Goal: Contribute content: Contribute content

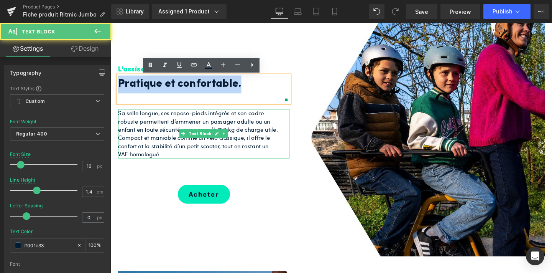
click at [234, 139] on p "Sa selle longue, ses repose-pieds intégrés et son cadre robuste permettent d’em…" at bounding box center [203, 139] width 169 height 51
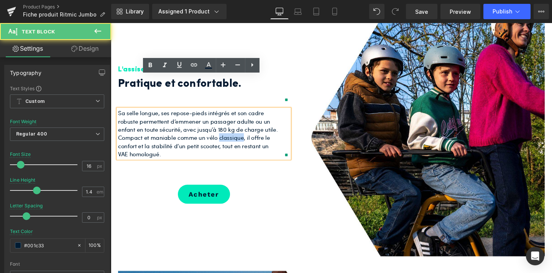
click at [234, 139] on p "Sa selle longue, ses repose-pieds intégrés et son cadre robuste permettent d’em…" at bounding box center [203, 139] width 169 height 51
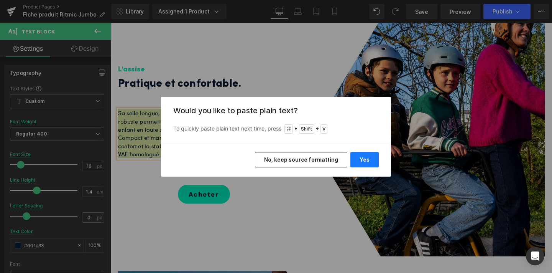
click at [364, 163] on button "Yes" at bounding box center [365, 159] width 28 height 15
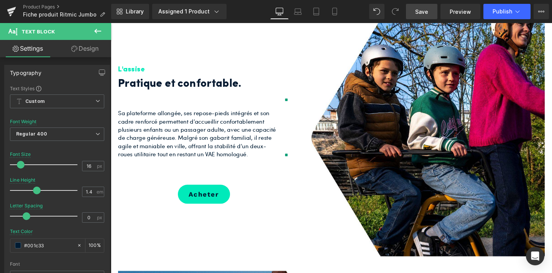
click at [428, 8] on span "Save" at bounding box center [421, 12] width 13 height 8
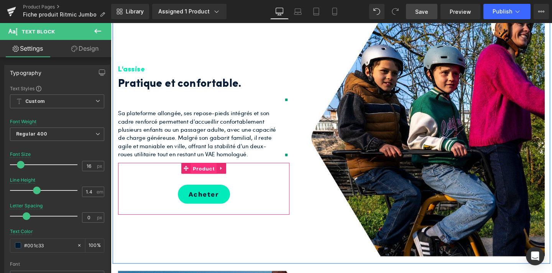
click at [206, 177] on span "Product" at bounding box center [208, 176] width 27 height 12
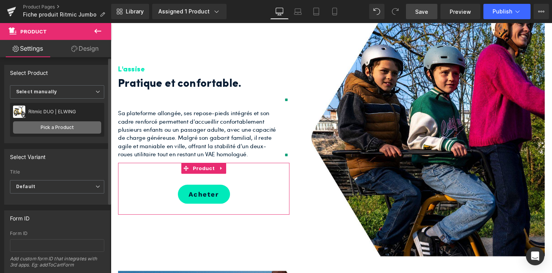
click at [75, 123] on link "Pick a Product" at bounding box center [57, 127] width 88 height 12
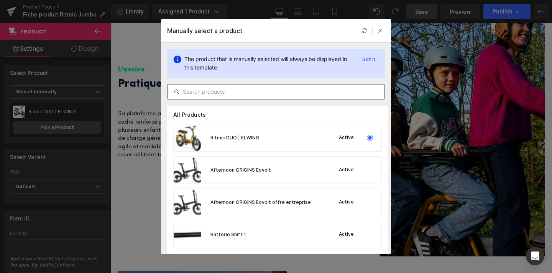
click at [225, 91] on input "text" at bounding box center [276, 91] width 217 height 9
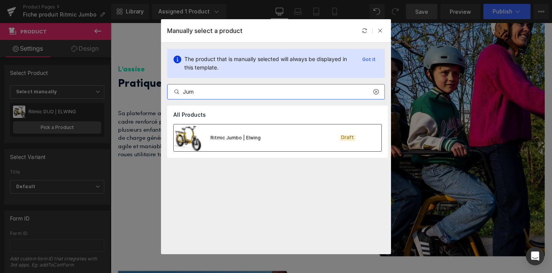
type input "Jum"
click at [255, 142] on div "Ritmic Jumbo | Elwing" at bounding box center [217, 137] width 87 height 27
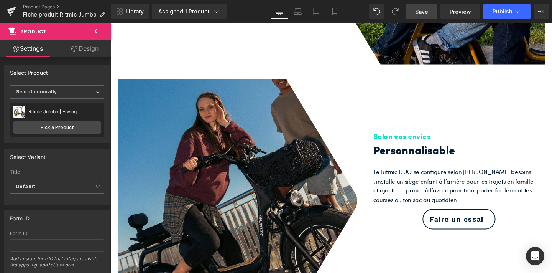
scroll to position [716, 0]
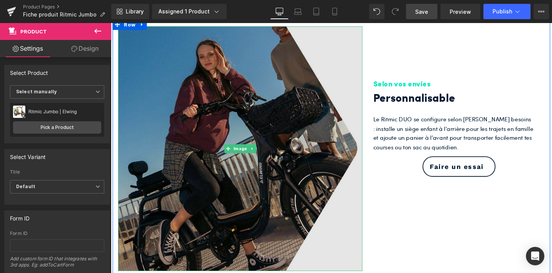
click at [255, 176] on img at bounding box center [247, 154] width 257 height 257
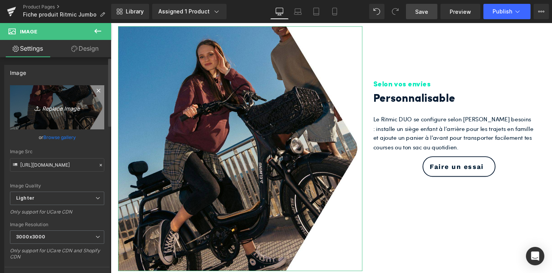
click at [54, 109] on icon "Replace Image" at bounding box center [56, 107] width 61 height 10
type input "C:\fakepath\1.jpg"
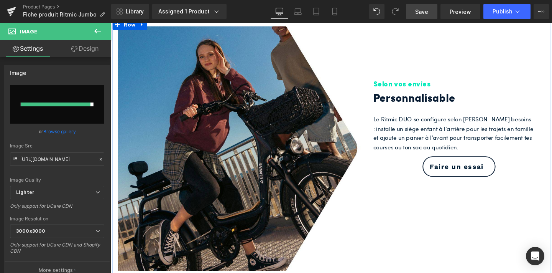
type input "[URL][DOMAIN_NAME]"
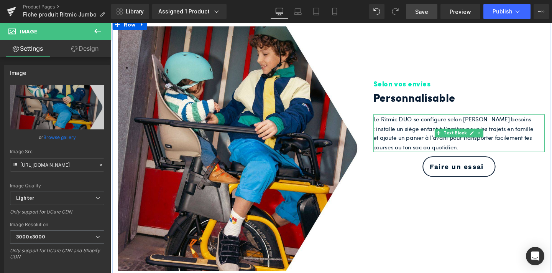
click at [404, 150] on p "Le Ritmic DUO se configure selon [PERSON_NAME] besoins : installe un siège enfa…" at bounding box center [471, 138] width 169 height 39
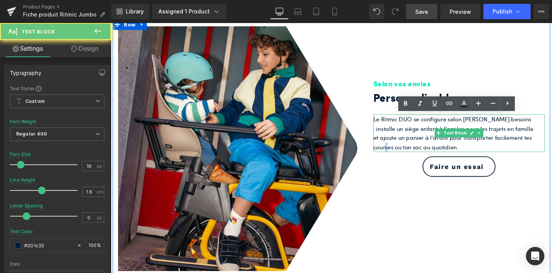
click at [404, 150] on p "Le Ritmic DUO se configure selon [PERSON_NAME] besoins : installe un siège enfa…" at bounding box center [471, 138] width 169 height 39
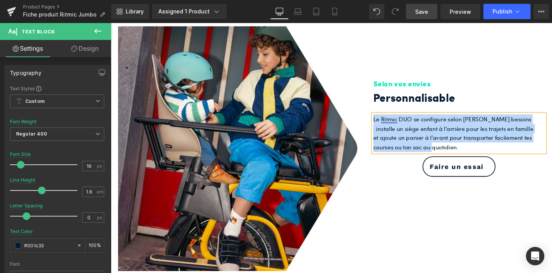
copy p "Le Ritmic DUO se configure selon [PERSON_NAME] besoins : installe un siège enfa…"
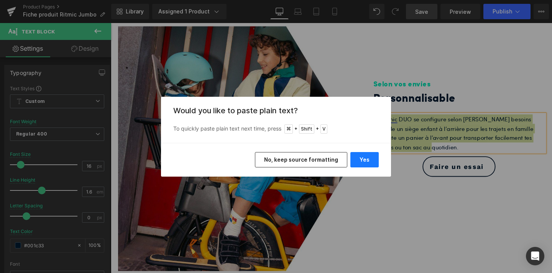
click at [373, 159] on button "Yes" at bounding box center [365, 159] width 28 height 15
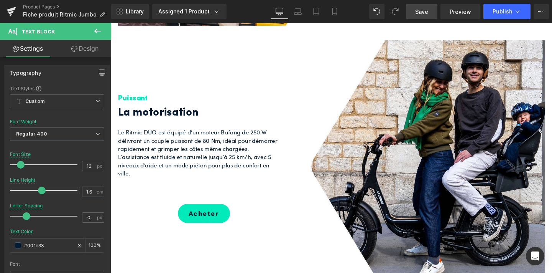
scroll to position [974, 0]
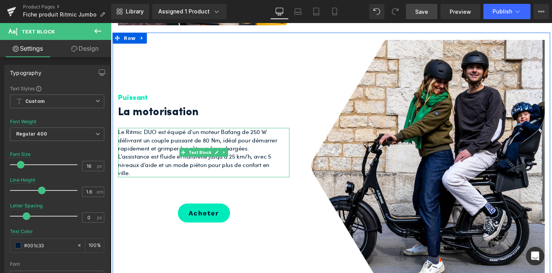
click at [159, 137] on p "Le Ritmic DUO est équipé d’un moteur Bafang de 250 W délivrant un couple puissa…" at bounding box center [203, 146] width 169 height 26
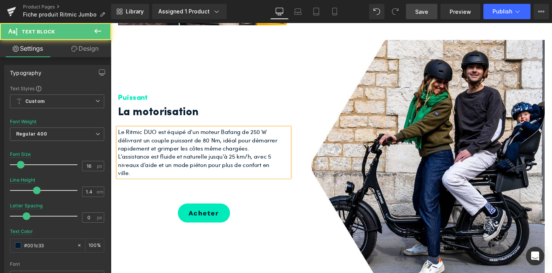
click at [158, 138] on p "Le Ritmic DUO est équipé d’un moteur Bafang de 250 W délivrant un couple puissa…" at bounding box center [203, 146] width 169 height 26
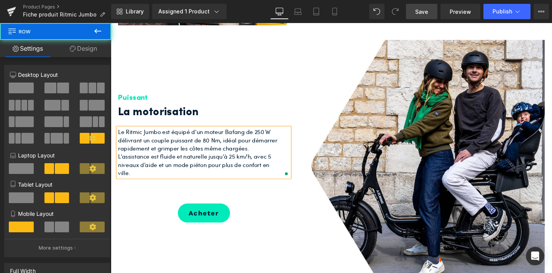
click at [301, 221] on div "Puissant Heading La motorisation Heading Le Ritmic Jumbo est équipé d’un moteur…" at bounding box center [209, 142] width 192 height 203
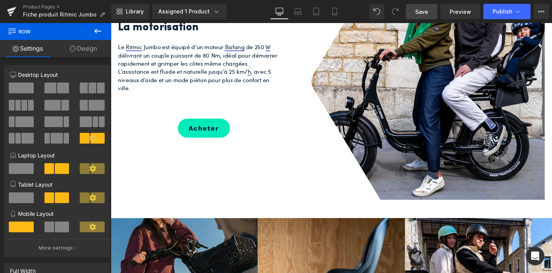
scroll to position [1066, 0]
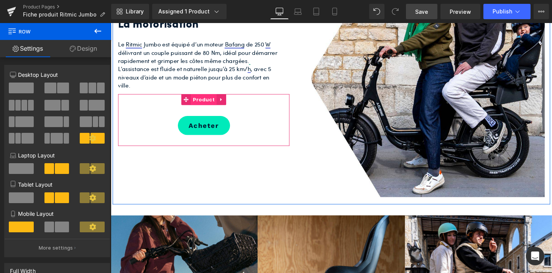
click at [208, 105] on span "Product" at bounding box center [208, 104] width 27 height 12
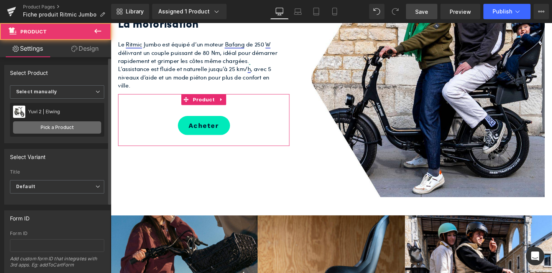
click at [67, 124] on link "Pick a Product" at bounding box center [57, 127] width 88 height 12
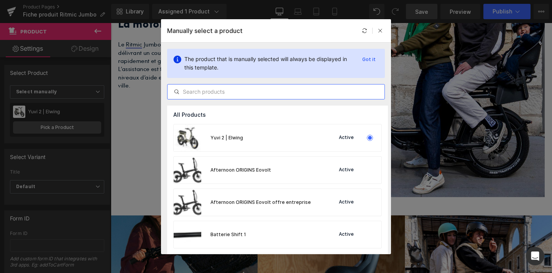
click at [222, 89] on input "text" at bounding box center [276, 91] width 217 height 9
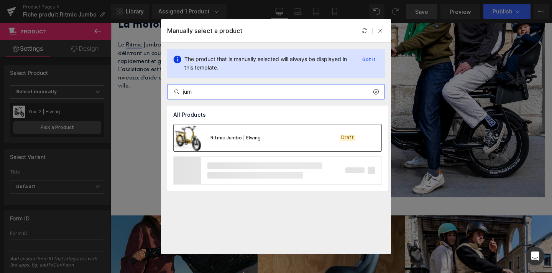
type input "jum"
click at [280, 140] on div "Ritmic Jumbo | Elwing Draft" at bounding box center [278, 137] width 208 height 27
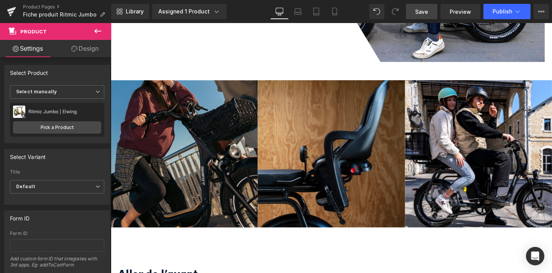
scroll to position [1220, 0]
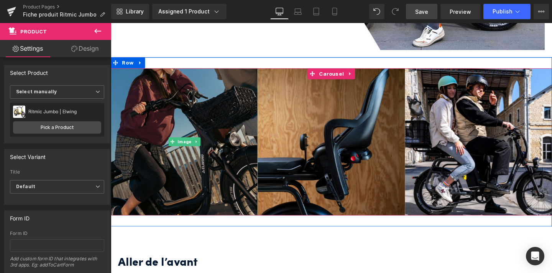
click at [231, 168] on img at bounding box center [188, 148] width 155 height 155
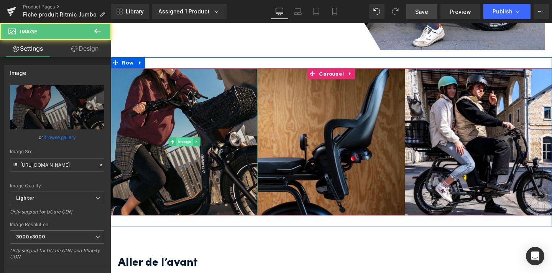
click at [183, 147] on span "Image" at bounding box center [188, 147] width 17 height 9
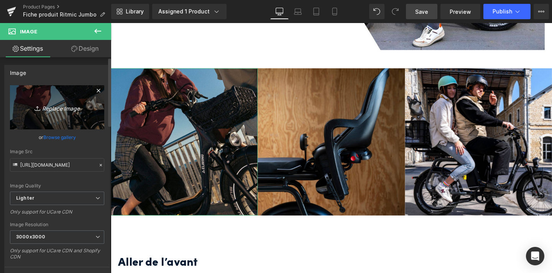
click at [66, 106] on icon "Replace Image" at bounding box center [56, 107] width 61 height 10
type input "C:\fakepath\6.jpg"
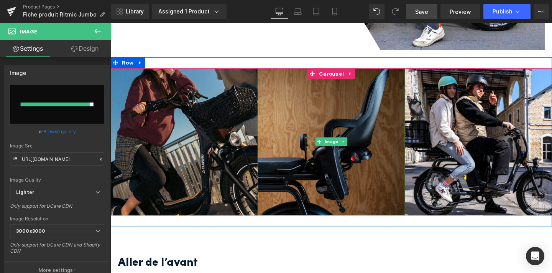
type input "[URL][DOMAIN_NAME]"
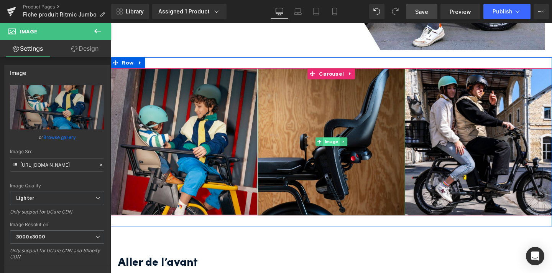
click at [346, 149] on span "Image" at bounding box center [342, 147] width 17 height 9
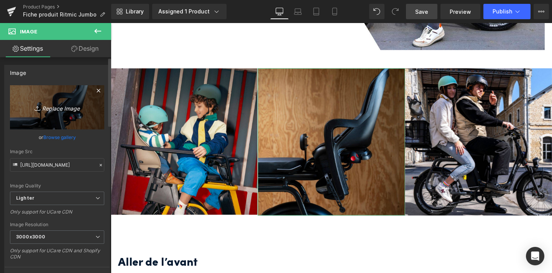
click at [58, 109] on icon "Replace Image" at bounding box center [56, 107] width 61 height 10
type input "C:\fakepath\7.jpg"
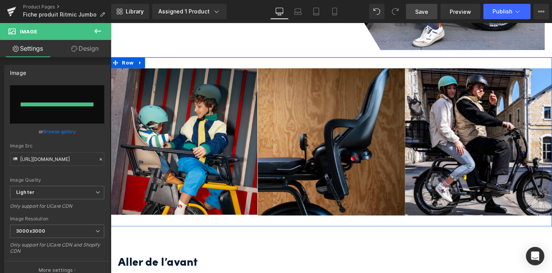
type input "[URL][DOMAIN_NAME]"
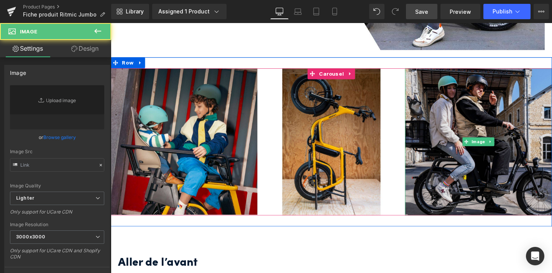
click at [491, 190] on img at bounding box center [497, 148] width 155 height 155
type input "[URL][DOMAIN_NAME]"
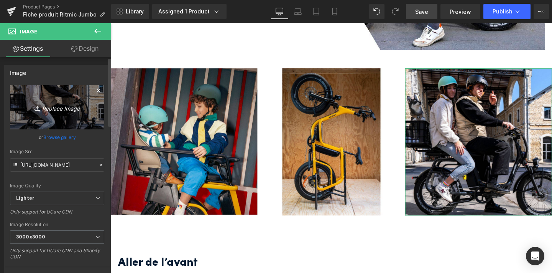
click at [62, 109] on icon "Replace Image" at bounding box center [56, 107] width 61 height 10
type input "C:\fakepath\4.jpg"
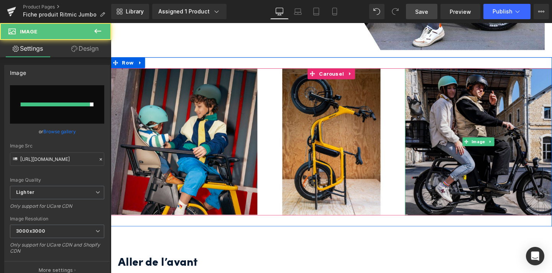
click at [484, 170] on img at bounding box center [497, 148] width 155 height 155
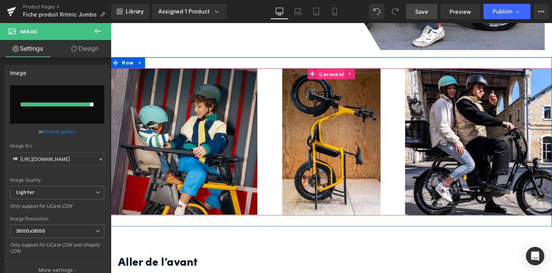
click at [339, 78] on span "Carousel" at bounding box center [343, 77] width 30 height 12
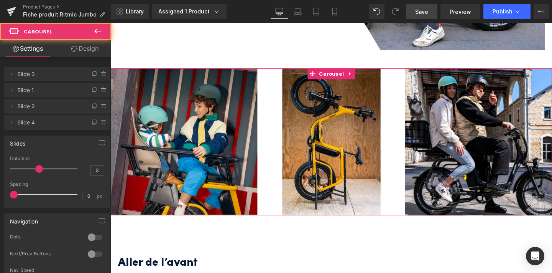
click at [58, 120] on span "Slide 4" at bounding box center [49, 122] width 64 height 15
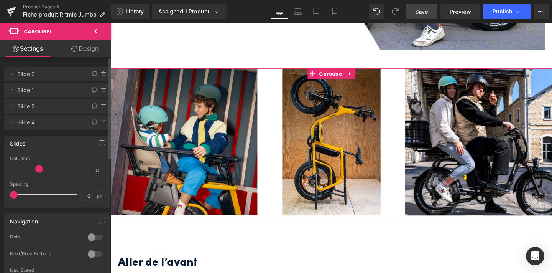
click at [51, 123] on span "Slide 4" at bounding box center [49, 122] width 64 height 15
click at [12, 122] on icon at bounding box center [12, 122] width 2 height 3
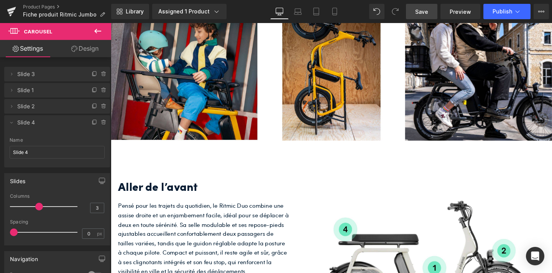
scroll to position [1296, 0]
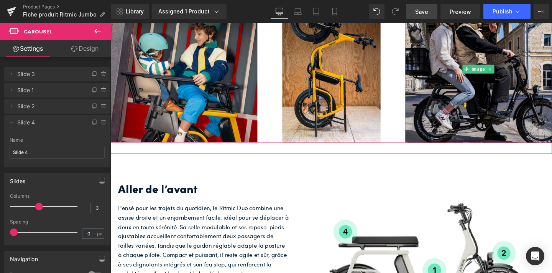
click at [442, 96] on img at bounding box center [497, 71] width 155 height 155
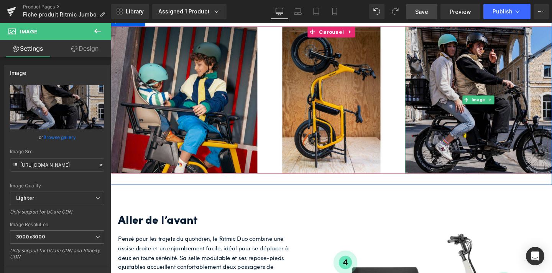
scroll to position [1262, 0]
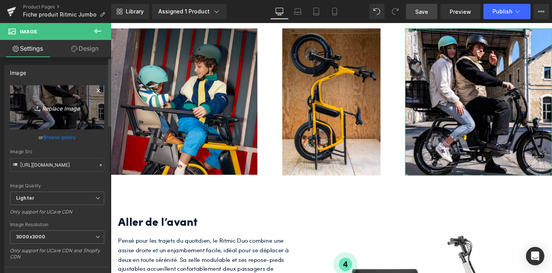
click at [54, 107] on icon "Replace Image" at bounding box center [56, 107] width 61 height 10
type input "C:\fakepath\4.jpg"
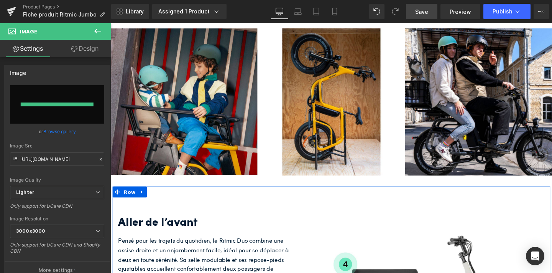
type input "[URL][DOMAIN_NAME]"
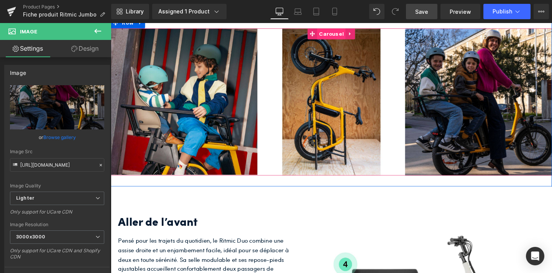
click at [339, 35] on span "Carousel" at bounding box center [343, 35] width 30 height 12
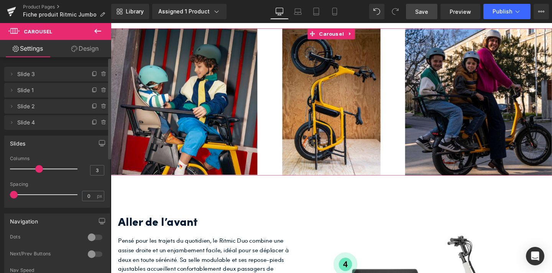
click at [51, 121] on span "Slide 4" at bounding box center [49, 122] width 64 height 15
click at [11, 121] on icon at bounding box center [12, 122] width 2 height 3
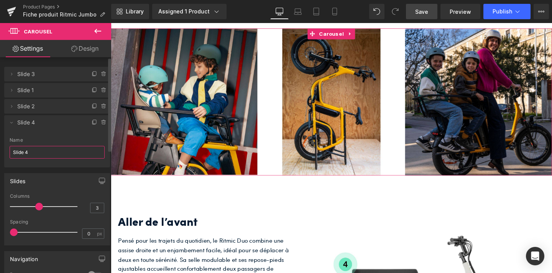
click at [45, 154] on input "Slide 4" at bounding box center [57, 152] width 95 height 13
click at [13, 104] on icon at bounding box center [11, 106] width 6 height 6
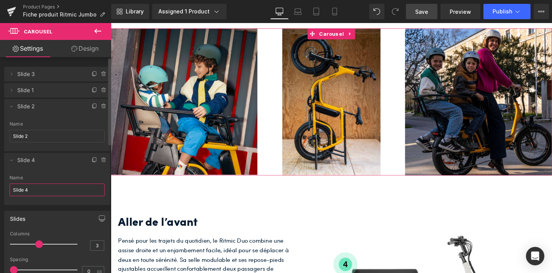
click at [46, 190] on input "Slide 4" at bounding box center [57, 189] width 95 height 13
click at [46, 177] on div "Name" at bounding box center [57, 177] width 95 height 5
click at [11, 72] on icon at bounding box center [11, 74] width 6 height 6
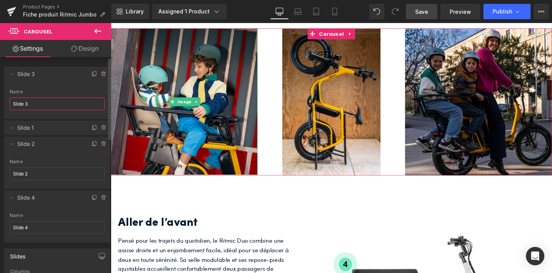
click at [49, 100] on input "Slide 3" at bounding box center [57, 103] width 95 height 13
click at [47, 125] on span "Slide 1" at bounding box center [49, 127] width 64 height 15
click at [12, 126] on icon at bounding box center [11, 128] width 6 height 6
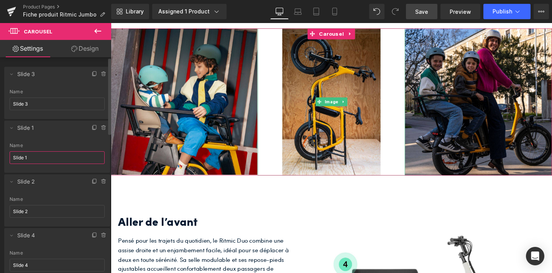
click at [35, 152] on input "Slide 1" at bounding box center [57, 157] width 95 height 13
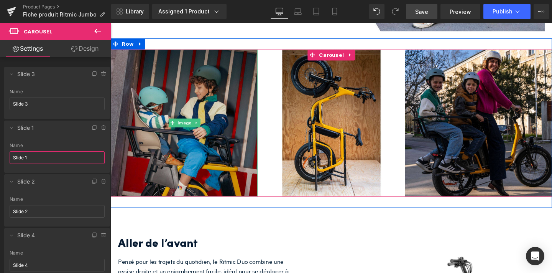
scroll to position [1237, 0]
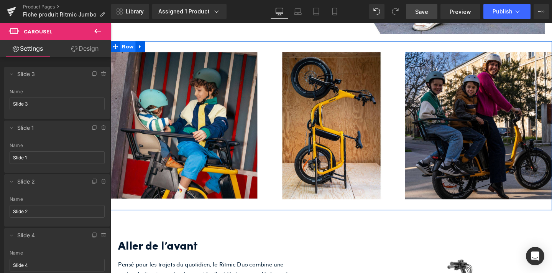
click at [127, 48] on span "Row" at bounding box center [129, 48] width 16 height 12
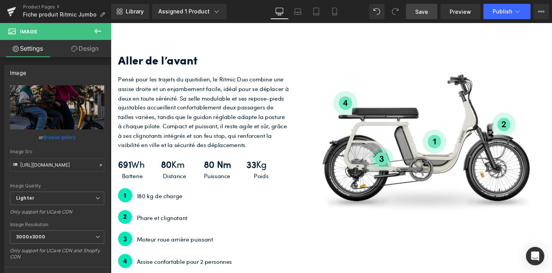
scroll to position [1431, 0]
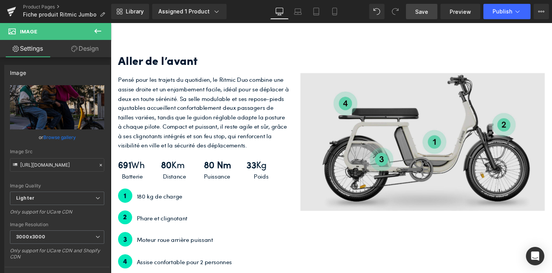
click at [369, 174] on img at bounding box center [438, 148] width 257 height 145
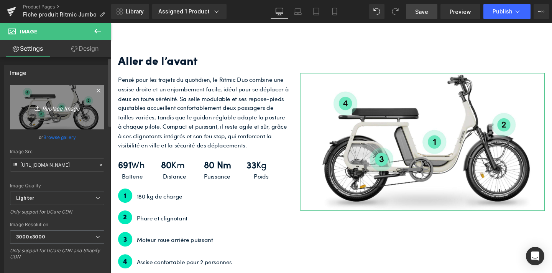
click at [56, 108] on icon "Replace Image" at bounding box center [56, 107] width 61 height 10
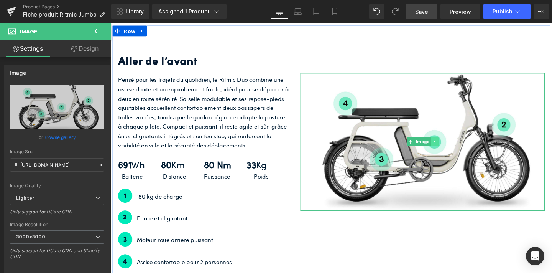
click at [449, 145] on link at bounding box center [452, 147] width 8 height 9
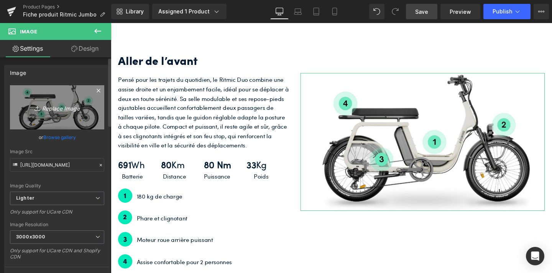
click at [53, 110] on icon "Replace Image" at bounding box center [56, 107] width 61 height 10
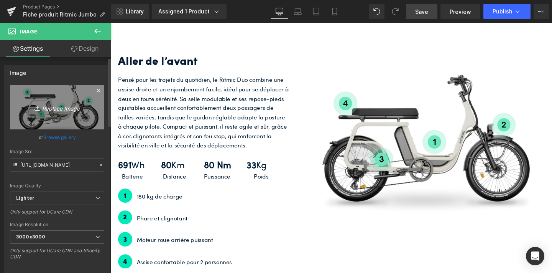
type input "C:\fakepath\Présentation vélo (13).jpg"
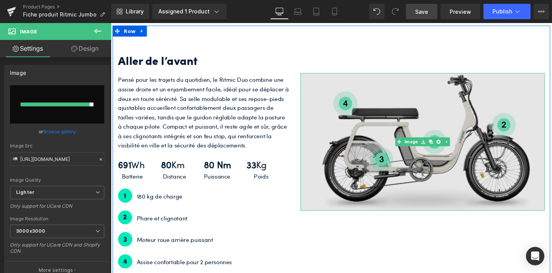
type input "[URL][DOMAIN_NAME]"
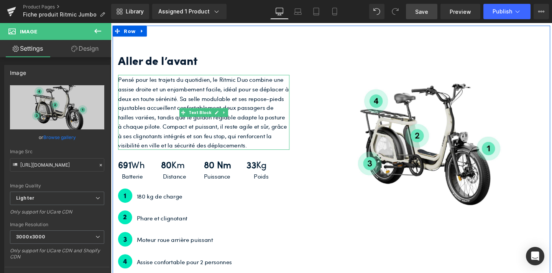
click at [174, 97] on p "Pensé pour les trajets du quotidien, le Ritmic Duo combine une assise droite et…" at bounding box center [209, 116] width 180 height 79
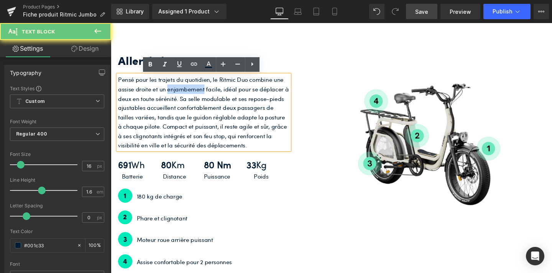
click at [174, 97] on p "Pensé pour les trajets du quotidien, le Ritmic Duo combine une assise droite et…" at bounding box center [209, 116] width 180 height 79
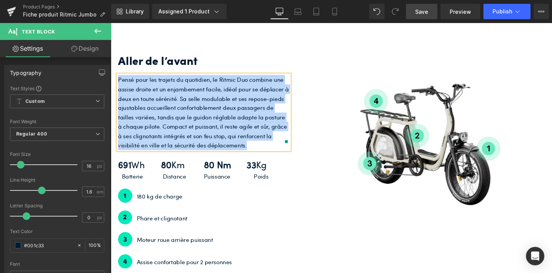
copy p "Pensé pour les trajets du quotidien, le Ritmic Duo combine une assise droite et…"
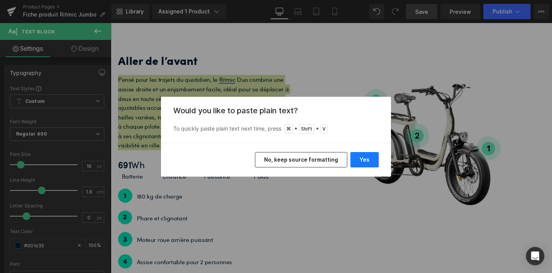
click at [362, 163] on button "Yes" at bounding box center [365, 159] width 28 height 15
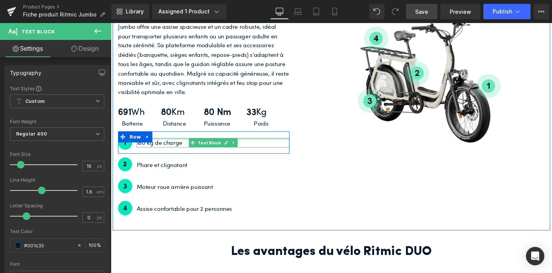
scroll to position [1499, 0]
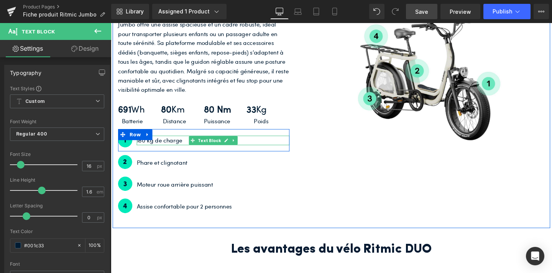
click at [187, 145] on p "180 kg de charge" at bounding box center [218, 146] width 161 height 10
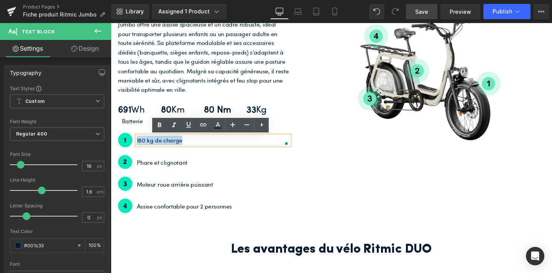
drag, startPoint x: 189, startPoint y: 145, endPoint x: 139, endPoint y: 147, distance: 49.9
click at [139, 147] on p "180 kg de charge" at bounding box center [218, 146] width 161 height 10
copy p "180 kg de charge"
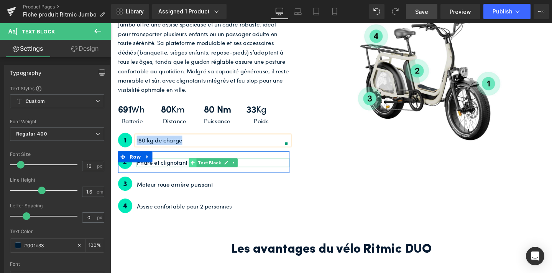
click at [196, 170] on icon at bounding box center [197, 169] width 4 height 4
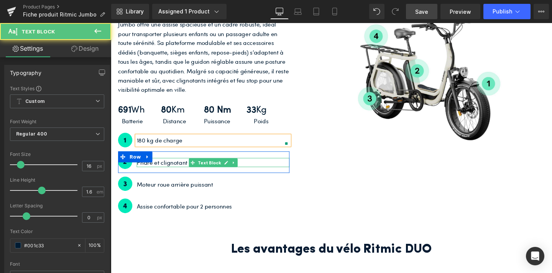
click at [186, 170] on p "Phare et clignotant" at bounding box center [218, 170] width 161 height 10
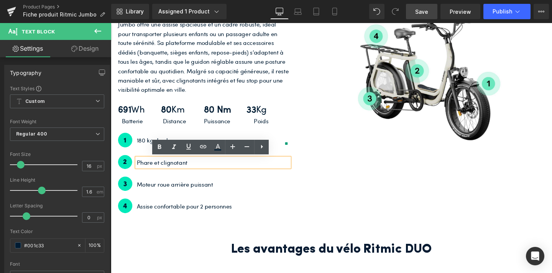
click at [193, 169] on p "Phare et clignotant" at bounding box center [218, 170] width 161 height 10
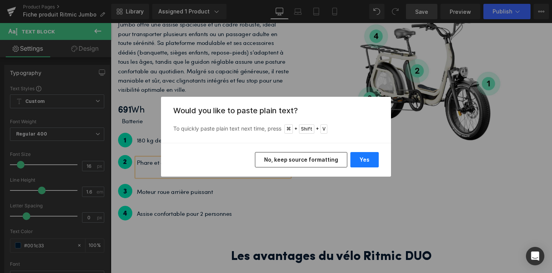
click at [362, 162] on button "Yes" at bounding box center [365, 159] width 28 height 15
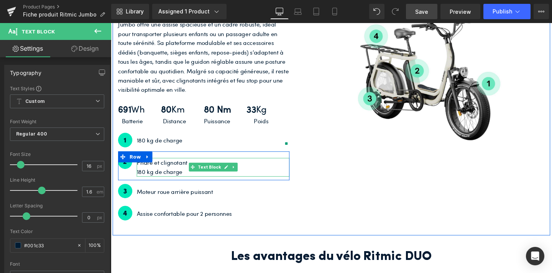
click at [189, 173] on p "Phare et clignotant 180 kg de charge" at bounding box center [218, 175] width 161 height 20
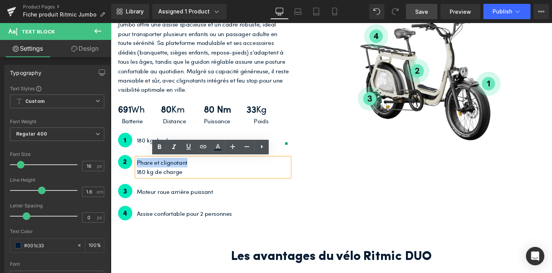
drag, startPoint x: 193, startPoint y: 169, endPoint x: 139, endPoint y: 165, distance: 54.6
click at [139, 165] on p "Phare et clignotant 180 kg de charge" at bounding box center [218, 175] width 161 height 20
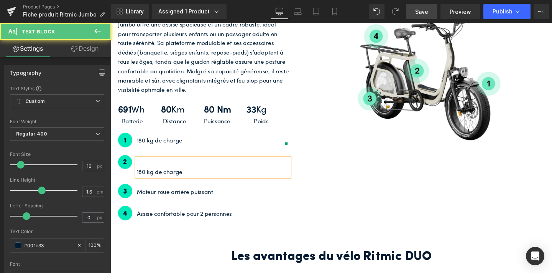
click at [138, 181] on div "180 kg de charge" at bounding box center [218, 175] width 161 height 20
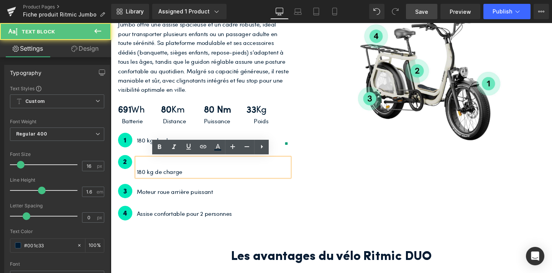
click at [138, 179] on p "180 kg de charge" at bounding box center [218, 175] width 161 height 20
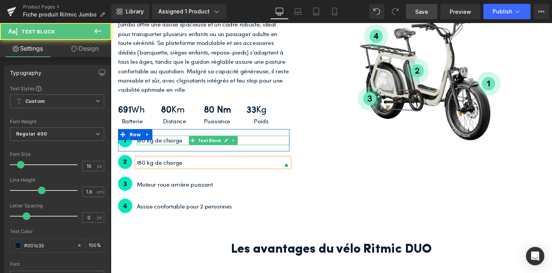
click at [170, 146] on p "180 kg de charge" at bounding box center [218, 146] width 161 height 10
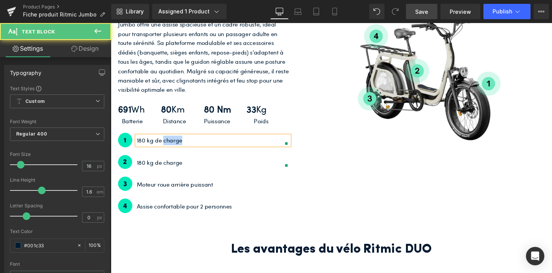
click at [170, 146] on p "180 kg de charge" at bounding box center [218, 146] width 161 height 10
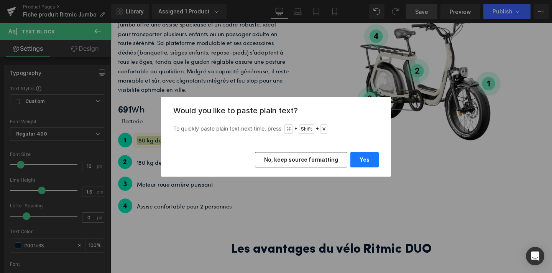
click at [371, 154] on button "Yes" at bounding box center [365, 159] width 28 height 15
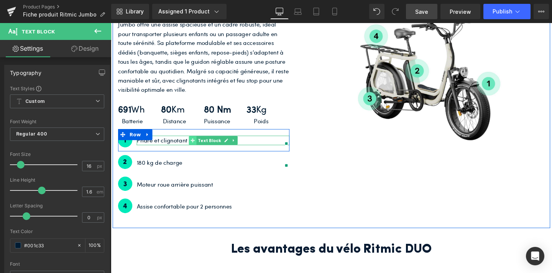
click at [199, 145] on icon at bounding box center [197, 146] width 4 height 5
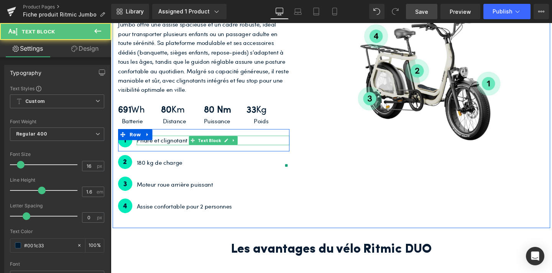
click at [188, 147] on p "Phare et clignotant" at bounding box center [218, 146] width 161 height 10
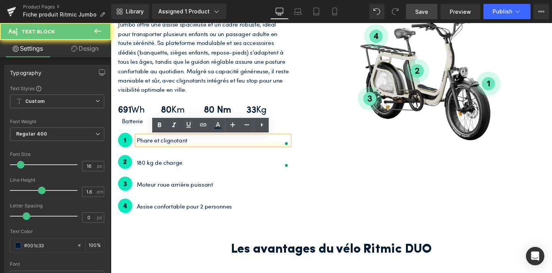
click at [193, 147] on p "Phare et clignotant" at bounding box center [218, 146] width 161 height 10
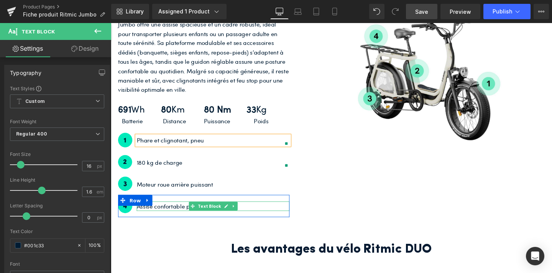
click at [167, 216] on p "Assise confortable pour 2 personnes" at bounding box center [218, 215] width 161 height 10
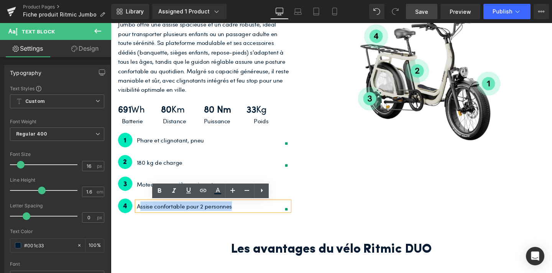
drag, startPoint x: 247, startPoint y: 217, endPoint x: 140, endPoint y: 220, distance: 106.7
click at [140, 220] on p "Assise confortable pour 2 personnes" at bounding box center [218, 215] width 161 height 10
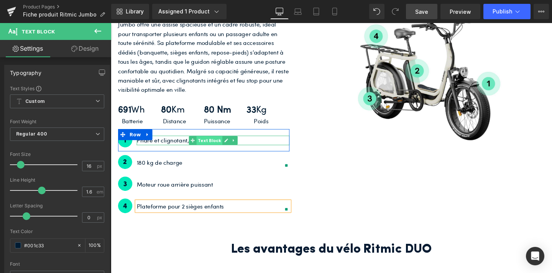
click at [218, 145] on span "Text Block" at bounding box center [214, 146] width 27 height 9
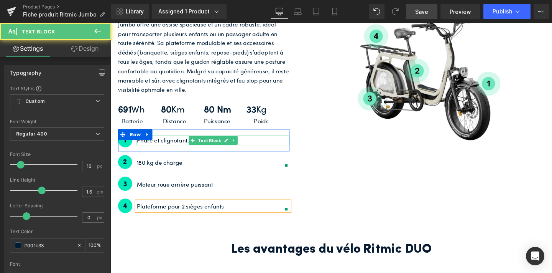
click at [186, 145] on p "Phare et clignotant, pneu" at bounding box center [218, 146] width 161 height 10
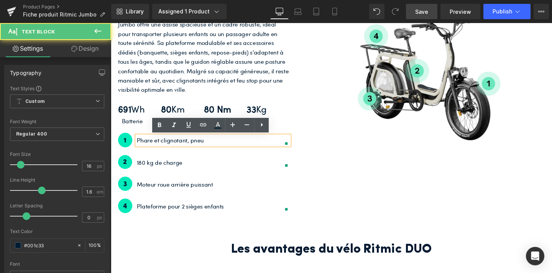
click at [211, 145] on p "Phare et clignotant, pneu" at bounding box center [218, 146] width 161 height 10
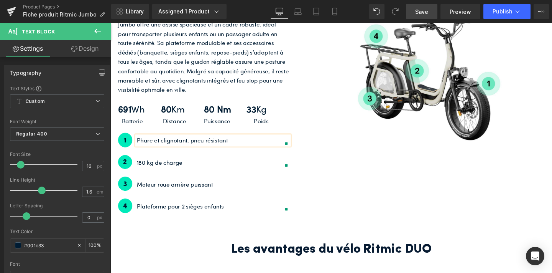
click at [364, 220] on div "Aller de l’avant Heading Conçu pour simplifier les déplacements familiaux, le R…" at bounding box center [343, 97] width 460 height 281
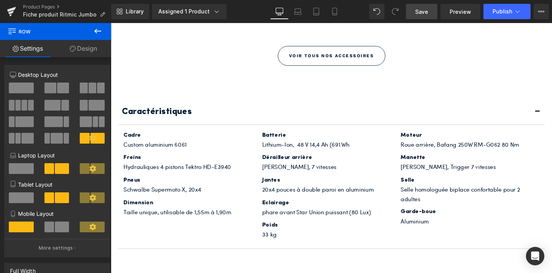
scroll to position [2077, 0]
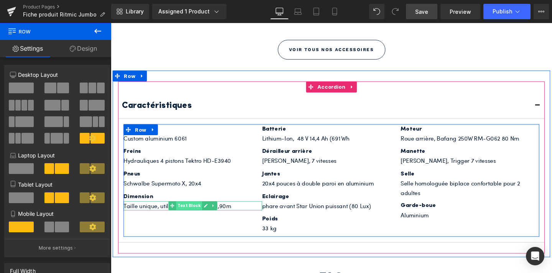
click at [204, 214] on span "Text Block" at bounding box center [193, 214] width 27 height 9
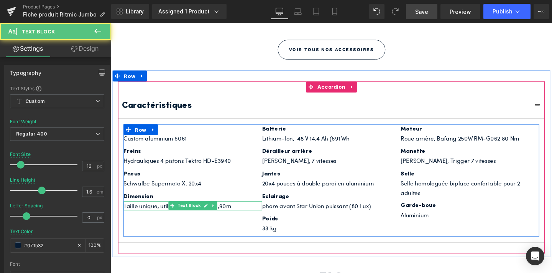
click at [237, 213] on p "Taille unique, utilisable de 1,55m à 1,90m" at bounding box center [197, 215] width 146 height 10
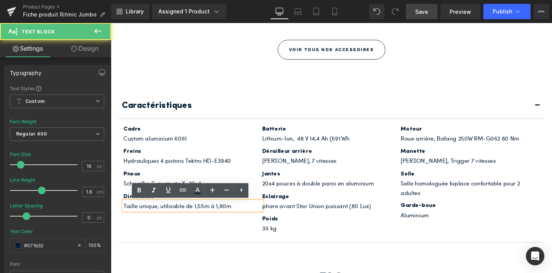
click at [209, 214] on p "Taille unique, utilisable de 1,55m à 1,90m" at bounding box center [197, 215] width 146 height 10
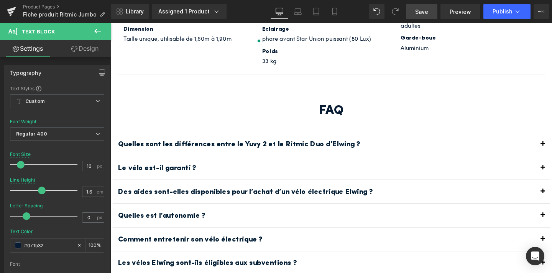
scroll to position [2323, 0]
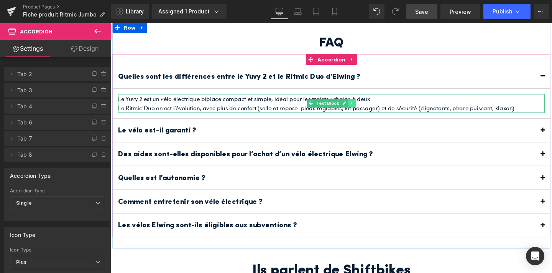
click at [366, 107] on link at bounding box center [365, 107] width 8 height 9
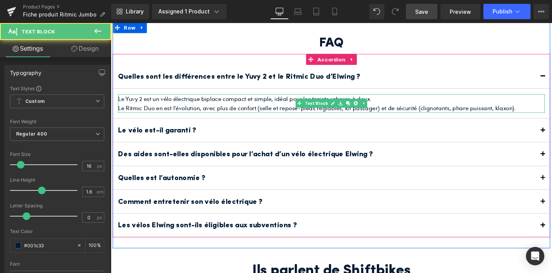
click at [542, 109] on p "Le Ritmic Duo en est l’évolution, avec plus de confort (selle et repose-pieds r…" at bounding box center [343, 112] width 449 height 10
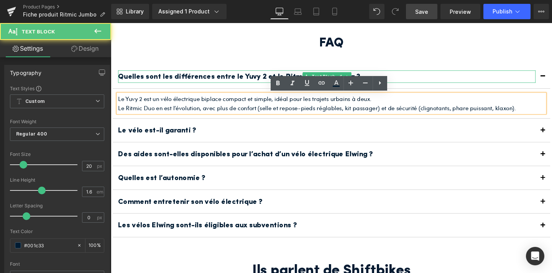
click at [273, 76] on b "Quelles sont les différences entre le Yuvy 2 et le Ritmic Duo d’Elwing ?" at bounding box center [246, 80] width 255 height 8
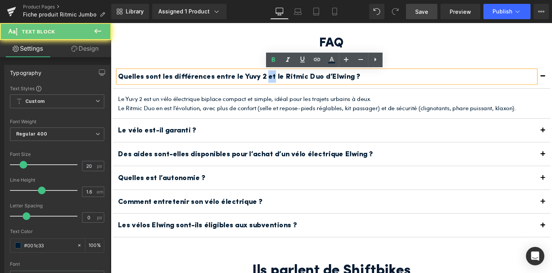
click at [273, 76] on b "Quelles sont les différences entre le Yuvy 2 et le Ritmic Duo d’Elwing ?" at bounding box center [246, 80] width 255 height 8
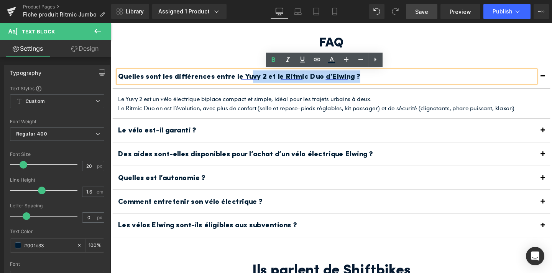
drag, startPoint x: 368, startPoint y: 77, endPoint x: 256, endPoint y: 75, distance: 112.0
click at [256, 75] on p "Quelles sont les différences entre le Yuvy 2 et le Ritmic Duo d’Elwing ?" at bounding box center [338, 79] width 439 height 13
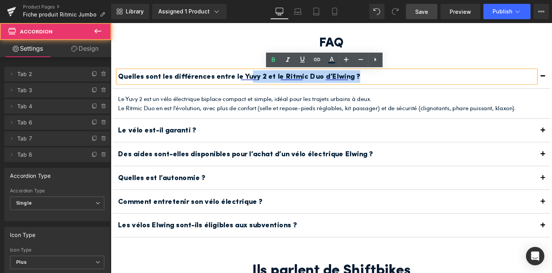
click at [258, 59] on div "Quelles sont les différences entre le Yuvy 2 et le Ritmic Duo d’Elwing ? Text B…" at bounding box center [343, 152] width 460 height 193
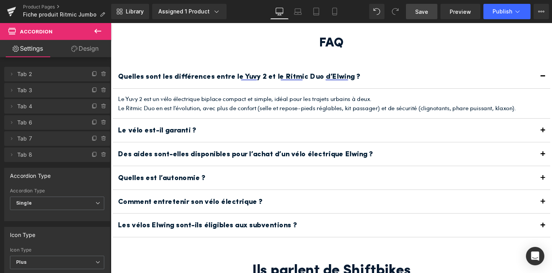
drag, startPoint x: 426, startPoint y: 14, endPoint x: 307, endPoint y: 69, distance: 130.8
click at [426, 14] on span "Save" at bounding box center [421, 12] width 13 height 8
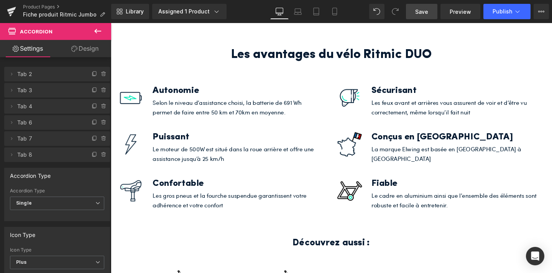
scroll to position [1664, 0]
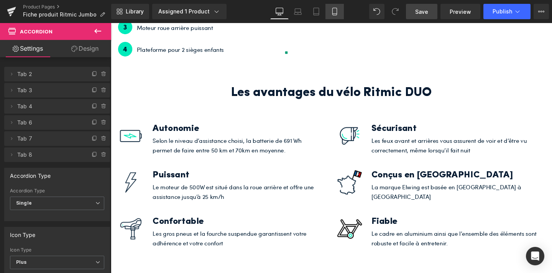
click at [333, 10] on icon at bounding box center [335, 12] width 8 height 8
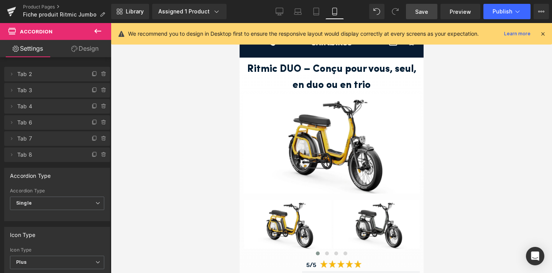
scroll to position [0, 0]
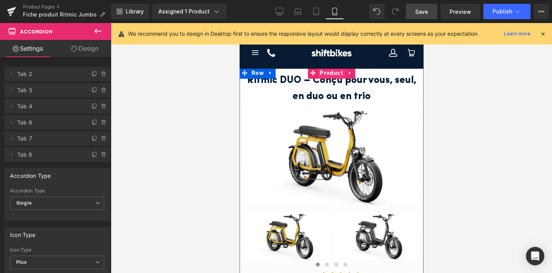
click at [328, 71] on span "Product" at bounding box center [331, 73] width 27 height 12
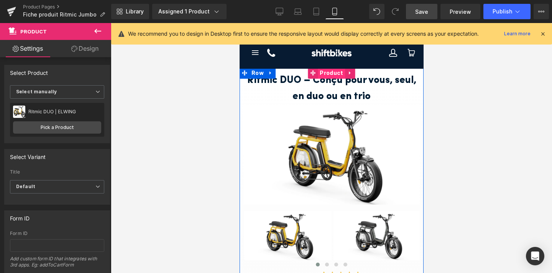
click at [329, 74] on span "Product" at bounding box center [331, 73] width 27 height 12
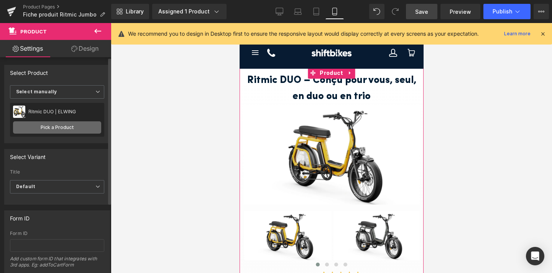
click at [53, 125] on link "Pick a Product" at bounding box center [57, 127] width 88 height 12
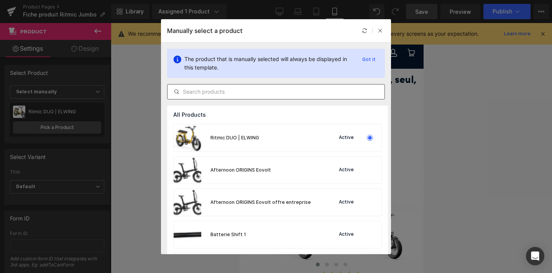
click at [265, 93] on input "text" at bounding box center [276, 91] width 217 height 9
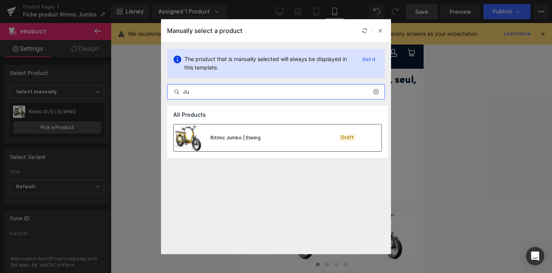
type input "Ju"
click at [302, 142] on div "Ritmic Jumbo | Elwing Draft" at bounding box center [278, 137] width 208 height 27
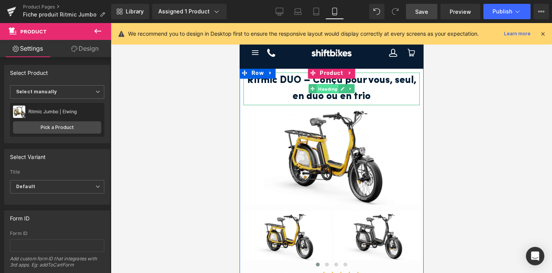
click at [326, 92] on span "Heading" at bounding box center [327, 88] width 22 height 9
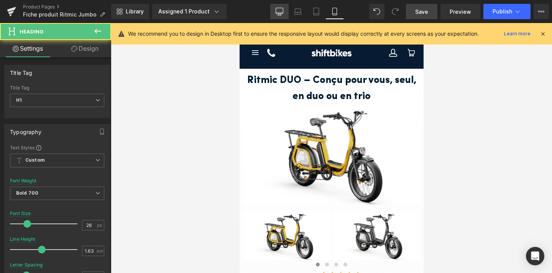
click at [278, 8] on icon at bounding box center [280, 12] width 8 height 8
type input "14"
type input "#071b32"
type input "100"
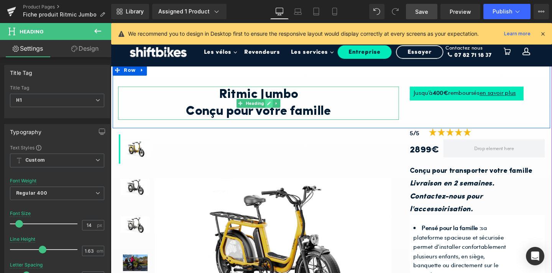
click at [278, 111] on link at bounding box center [277, 107] width 8 height 9
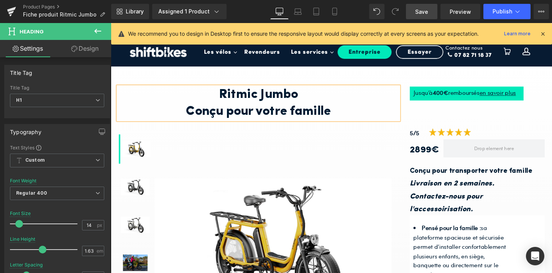
click at [278, 111] on link at bounding box center [277, 107] width 8 height 9
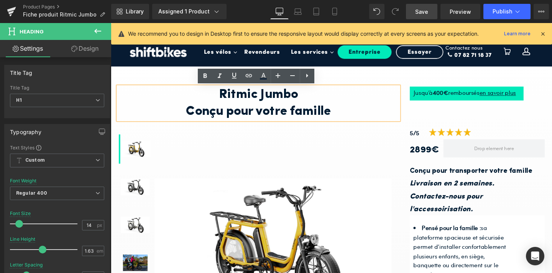
click at [285, 116] on h1 "Conçu pour votre famille" at bounding box center [266, 116] width 295 height 18
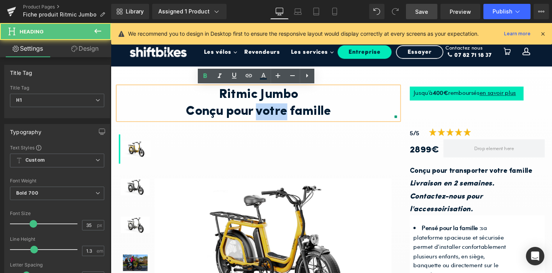
click at [285, 116] on h1 "Conçu pour votre famille" at bounding box center [266, 116] width 295 height 18
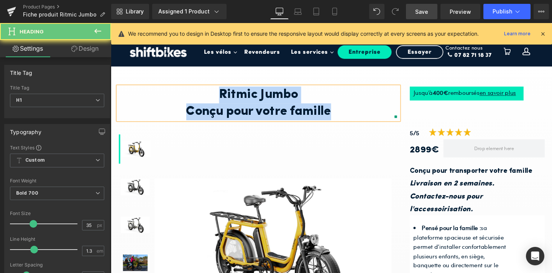
copy div "Ritmic Jumbo Conçu pour votre famille"
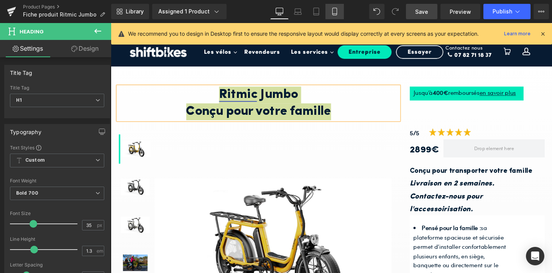
click at [334, 10] on icon at bounding box center [335, 12] width 8 height 8
type input "100"
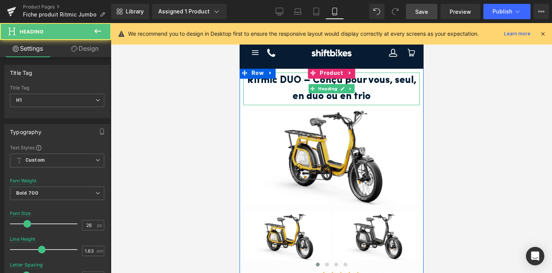
click at [288, 87] on h1 "Ritmic DUO – Conçu pour vous, seul, en duo ou en trio" at bounding box center [331, 88] width 176 height 33
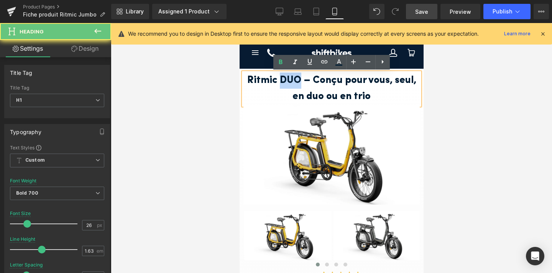
click at [288, 87] on h1 "Ritmic DUO – Conçu pour vous, seul, en duo ou en trio" at bounding box center [331, 88] width 176 height 33
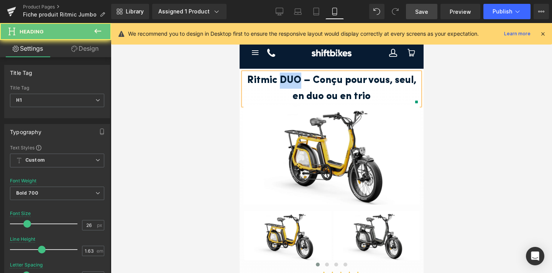
paste div
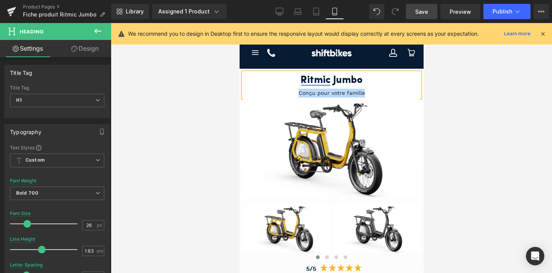
drag, startPoint x: 368, startPoint y: 92, endPoint x: 298, endPoint y: 93, distance: 69.8
click at [298, 93] on div "Conçu pour votre famille" at bounding box center [331, 93] width 176 height 9
click at [366, 80] on h1 "Ritmic Jumbo" at bounding box center [331, 80] width 176 height 16
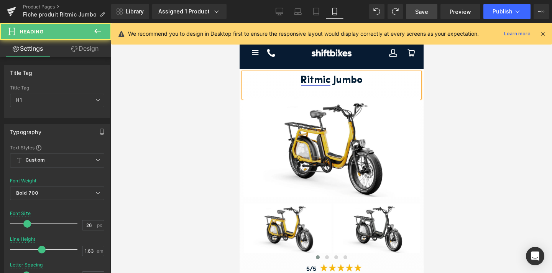
click at [347, 93] on div at bounding box center [331, 93] width 176 height 9
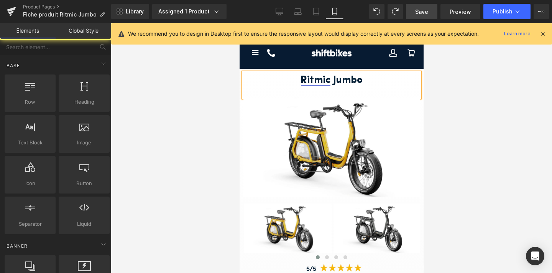
click at [504, 96] on div at bounding box center [331, 148] width 441 height 250
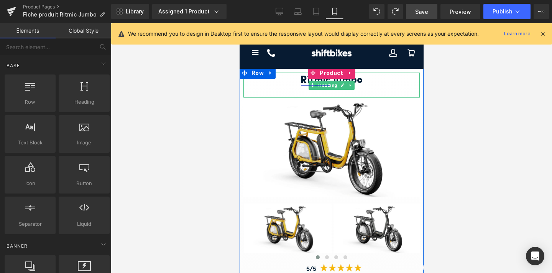
click at [365, 78] on h1 "Ritmic Jumbo" at bounding box center [331, 80] width 176 height 16
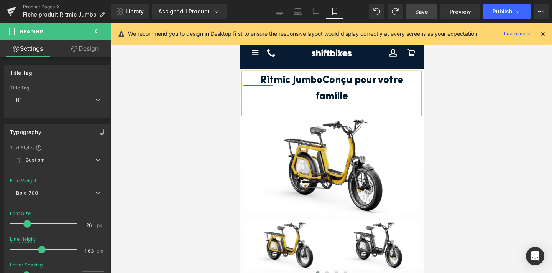
click at [304, 80] on h1 "Ritmic JumboConçu pour votre famille" at bounding box center [331, 88] width 176 height 33
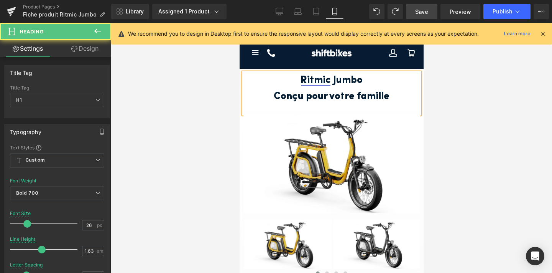
click at [311, 108] on div at bounding box center [331, 109] width 176 height 9
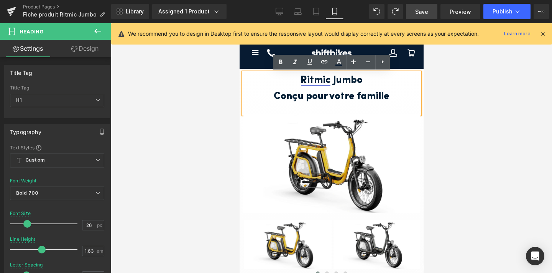
click at [394, 96] on h1 "Conçu pour votre famille" at bounding box center [331, 97] width 176 height 16
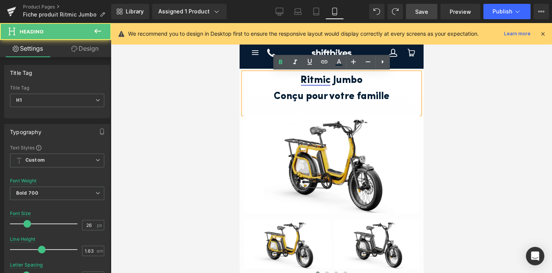
click at [353, 107] on div at bounding box center [331, 109] width 176 height 9
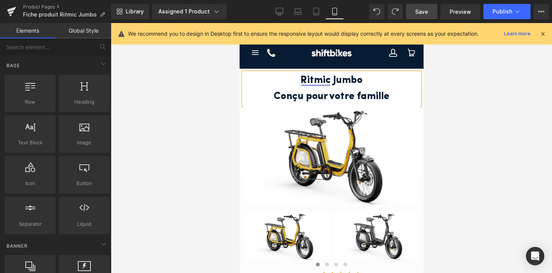
click at [465, 136] on div at bounding box center [331, 148] width 441 height 250
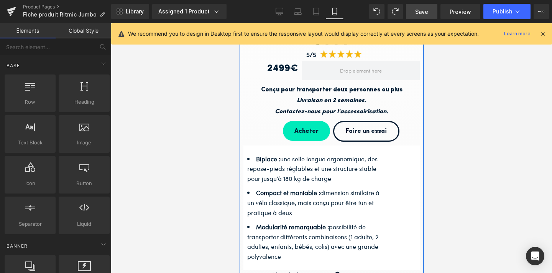
scroll to position [221, 0]
click at [276, 68] on link at bounding box center [272, 66] width 8 height 9
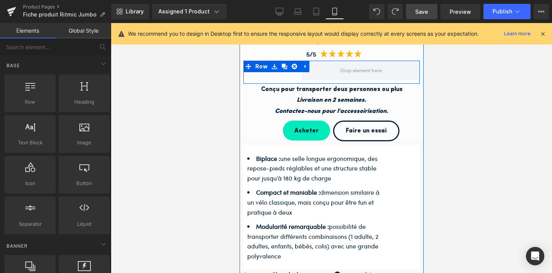
click at [289, 72] on li at bounding box center [292, 68] width 8 height 9
click at [282, 74] on div "2499€ Heading" at bounding box center [272, 69] width 59 height 16
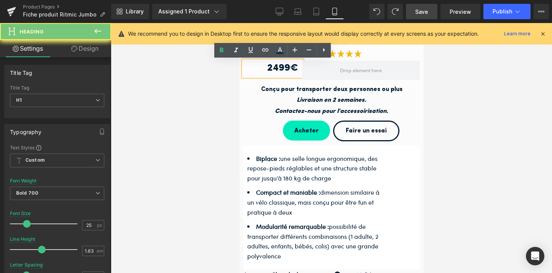
click at [277, 69] on h1 "2499€" at bounding box center [270, 69] width 55 height 16
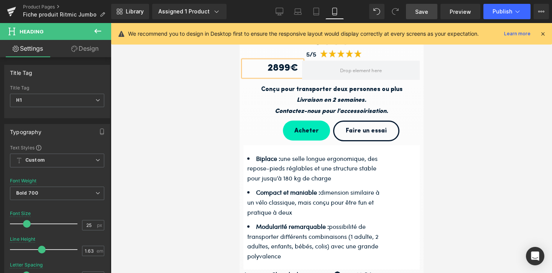
click at [462, 118] on div at bounding box center [331, 148] width 441 height 250
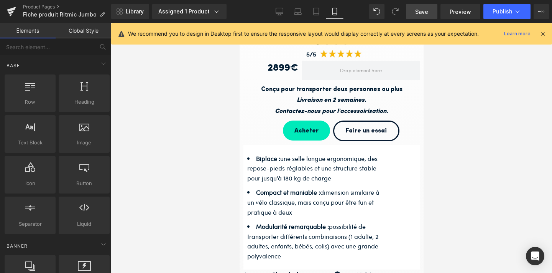
click at [455, 125] on div at bounding box center [331, 148] width 441 height 250
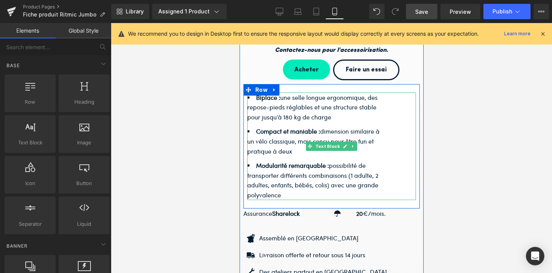
scroll to position [285, 0]
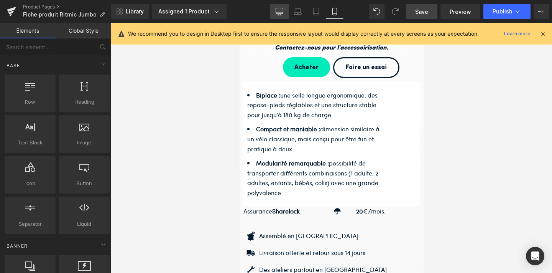
click at [279, 14] on icon at bounding box center [280, 12] width 8 height 8
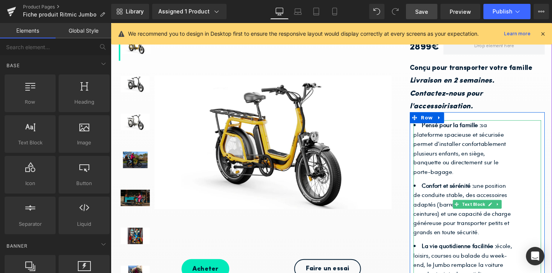
scroll to position [114, 0]
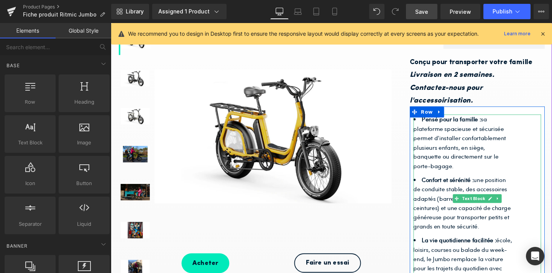
click at [462, 203] on li "Confort et sérénité : une position de conduite stable, des accessoires adaptés …" at bounding box center [481, 212] width 105 height 59
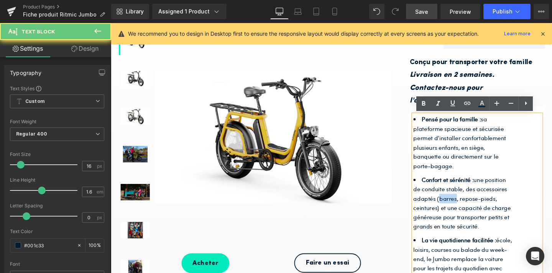
click at [462, 203] on li "Confort et sérénité : une position de conduite stable, des accessoires adaptés …" at bounding box center [481, 212] width 105 height 59
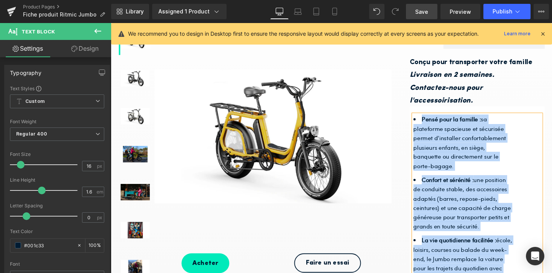
copy ul "Pensé pour la famille : sa plateforme spacieuse et sécurisée permet d’installer…"
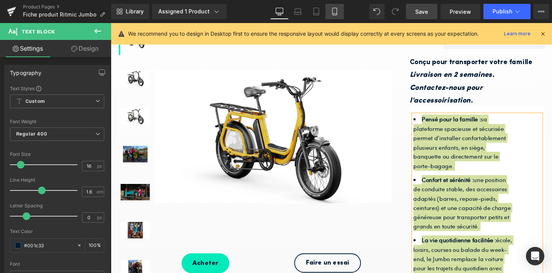
click at [337, 16] on link "Mobile" at bounding box center [335, 11] width 18 height 15
type input "100"
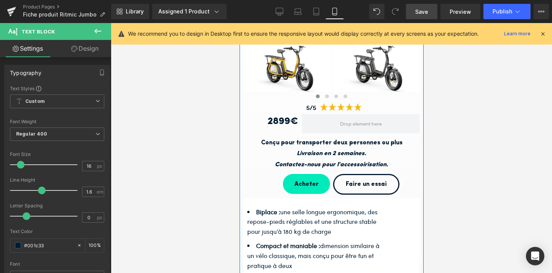
scroll to position [268, 0]
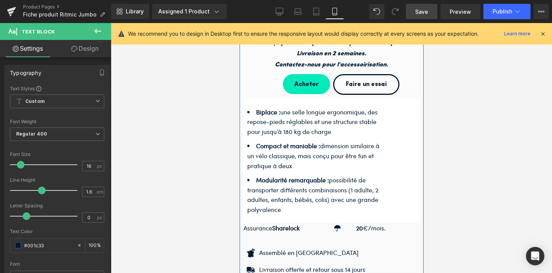
click at [310, 169] on li "Compact et maniable : dimension similaire à un vélo classique, mais conçu pour …" at bounding box center [313, 156] width 133 height 30
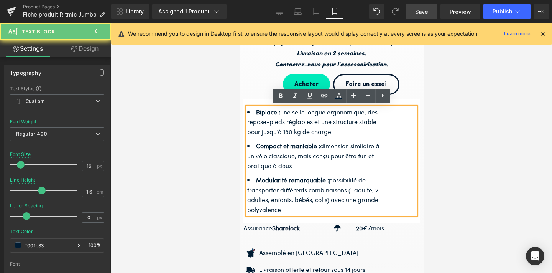
click at [310, 169] on li "Compact et maniable : dimension similaire à un vélo classique, mais conçu pour …" at bounding box center [313, 156] width 133 height 30
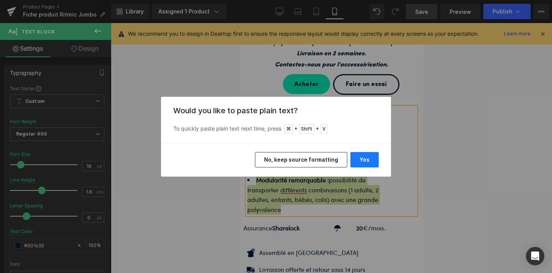
click at [359, 157] on button "Yes" at bounding box center [365, 159] width 28 height 15
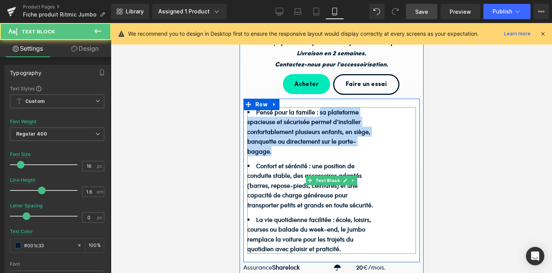
drag, startPoint x: 320, startPoint y: 112, endPoint x: 331, endPoint y: 147, distance: 36.8
click at [331, 147] on li "Pensé pour la famille : sa plateforme spacieuse et sécurisée permet d’installer…" at bounding box center [313, 131] width 133 height 49
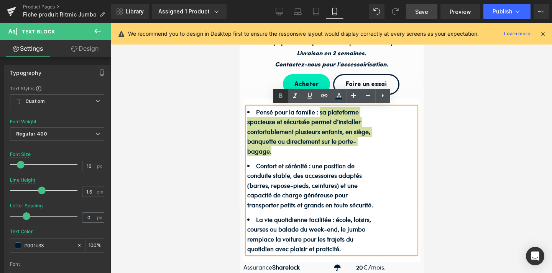
click at [281, 94] on icon at bounding box center [280, 96] width 3 height 5
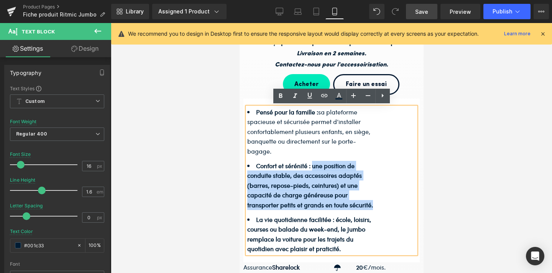
drag, startPoint x: 313, startPoint y: 164, endPoint x: 374, endPoint y: 202, distance: 71.8
click at [374, 202] on li "Confort et sérénité : une position de conduite stable, des accessoires adaptés …" at bounding box center [313, 185] width 133 height 49
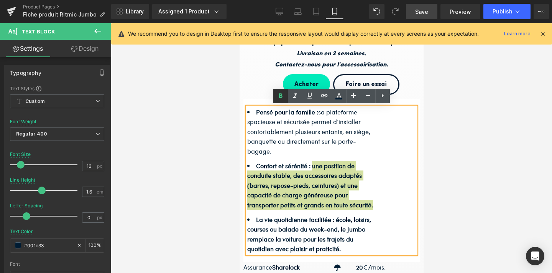
click at [280, 95] on icon at bounding box center [280, 95] width 9 height 9
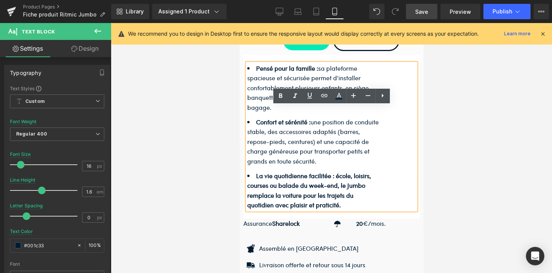
scroll to position [335, 0]
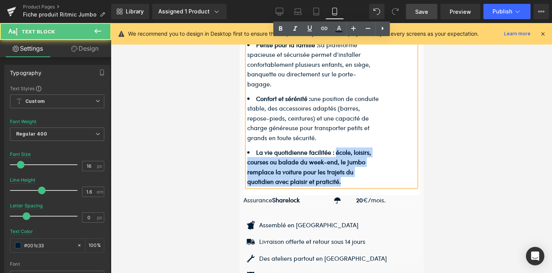
drag, startPoint x: 336, startPoint y: 150, endPoint x: 344, endPoint y: 178, distance: 28.9
click at [344, 178] on li "La vie quotidienne facilitée : école, loisirs, courses ou balade du week-end, l…" at bounding box center [313, 166] width 133 height 39
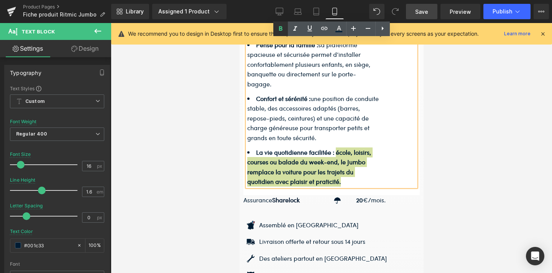
click at [283, 24] on link at bounding box center [280, 28] width 15 height 15
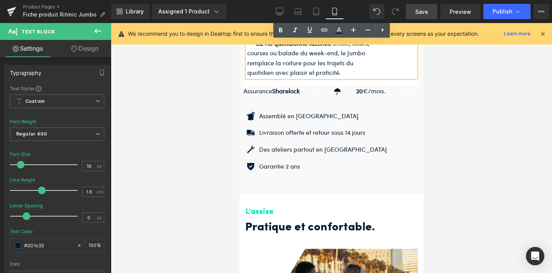
scroll to position [447, 0]
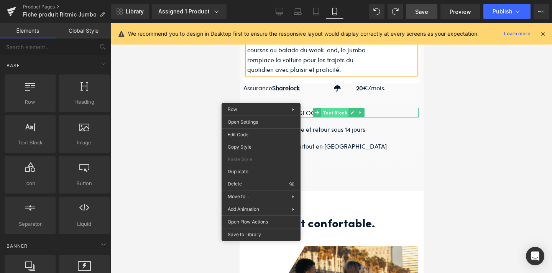
click at [323, 112] on span "Text Block" at bounding box center [334, 112] width 27 height 9
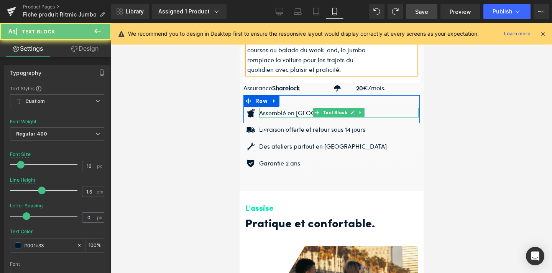
click at [303, 111] on p "Assemblé en [GEOGRAPHIC_DATA]" at bounding box center [339, 113] width 160 height 10
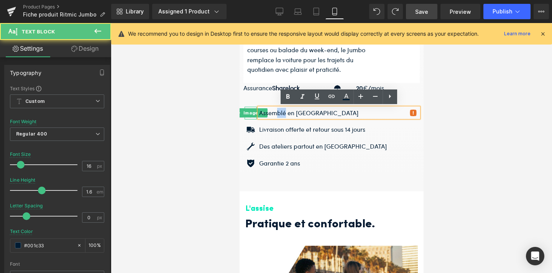
drag, startPoint x: 286, startPoint y: 112, endPoint x: 259, endPoint y: 111, distance: 27.3
click at [255, 110] on div "Image Assemblé en [GEOGRAPHIC_DATA] Text Block Row" at bounding box center [331, 109] width 176 height 28
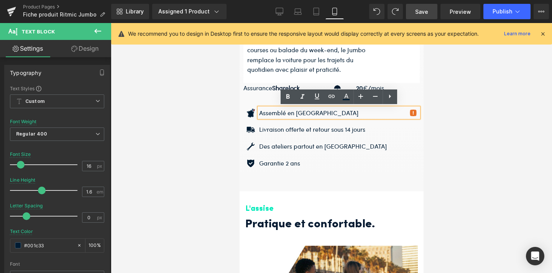
click at [299, 115] on p "Assemblé en [GEOGRAPHIC_DATA]" at bounding box center [339, 113] width 160 height 10
drag, startPoint x: 318, startPoint y: 112, endPoint x: 291, endPoint y: 112, distance: 27.2
click at [291, 112] on p "Assemblé en [GEOGRAPHIC_DATA]" at bounding box center [339, 113] width 160 height 10
drag, startPoint x: 294, startPoint y: 112, endPoint x: 260, endPoint y: 112, distance: 34.5
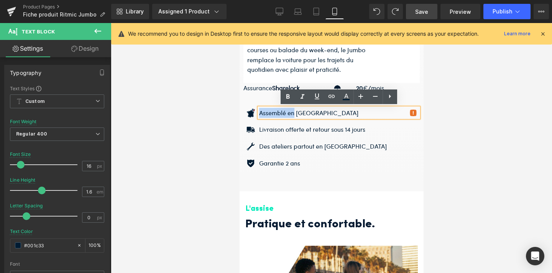
click at [260, 112] on p "Assemblé en [GEOGRAPHIC_DATA]" at bounding box center [339, 113] width 160 height 10
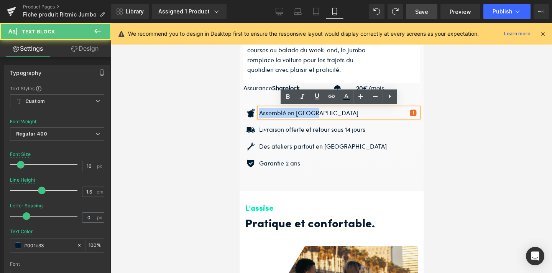
drag, startPoint x: 324, startPoint y: 111, endPoint x: 260, endPoint y: 113, distance: 64.5
click at [260, 113] on p "Assemblé en [GEOGRAPHIC_DATA]" at bounding box center [339, 113] width 160 height 10
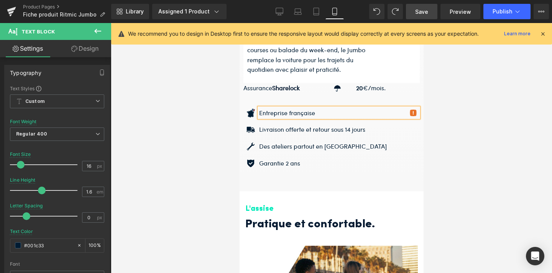
click at [461, 133] on div at bounding box center [331, 148] width 441 height 250
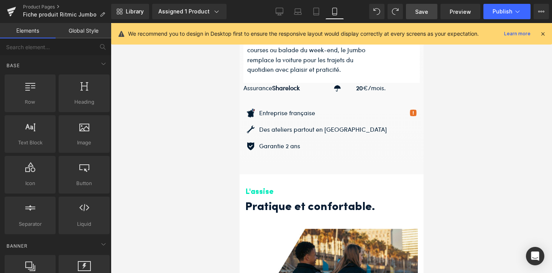
click at [471, 161] on div at bounding box center [331, 148] width 441 height 250
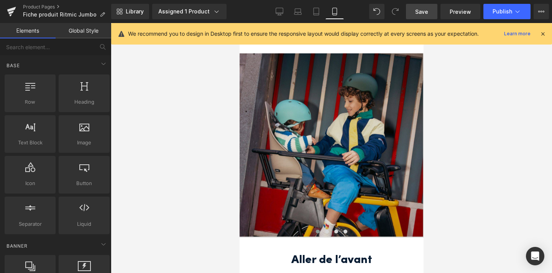
scroll to position [585, 0]
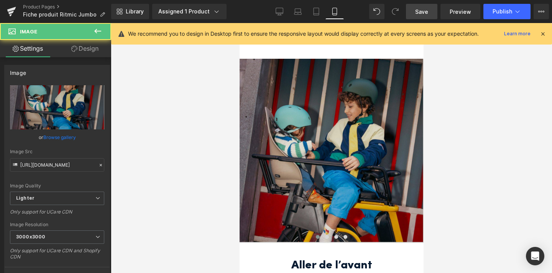
click at [327, 145] on img at bounding box center [331, 151] width 184 height 184
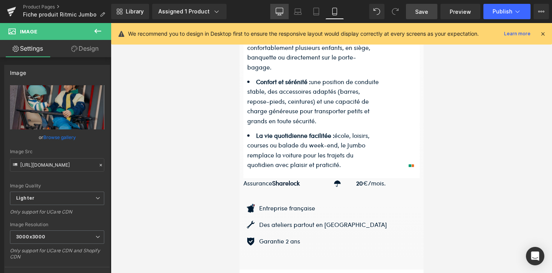
click at [280, 8] on icon at bounding box center [280, 12] width 8 height 8
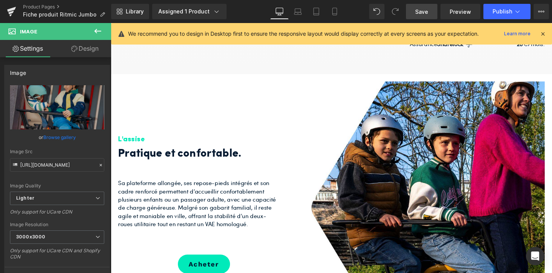
scroll to position [385, 0]
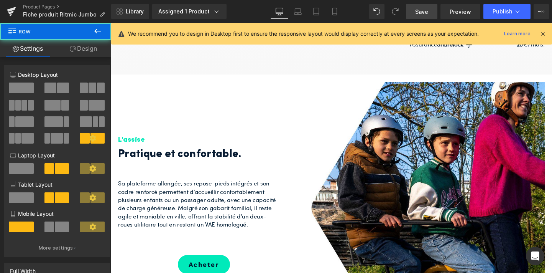
click at [133, 85] on div "L'assise Heading Pratique et confortable. Heading Sa plateforme allongée, ses r…" at bounding box center [343, 213] width 460 height 272
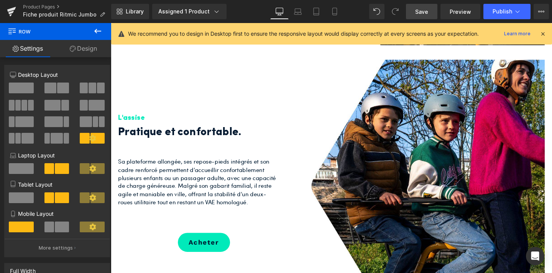
click at [159, 86] on div "L'assise" at bounding box center [209, 105] width 180 height 48
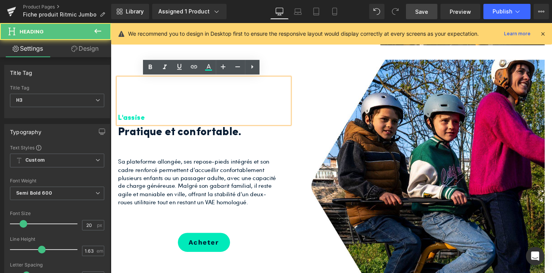
scroll to position [655, 0]
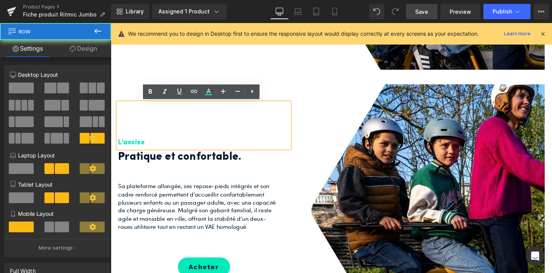
click at [140, 80] on div "L'assise Heading Pratique et confortable. Heading Sa plateforme allongée, ses r…" at bounding box center [343, 216] width 460 height 272
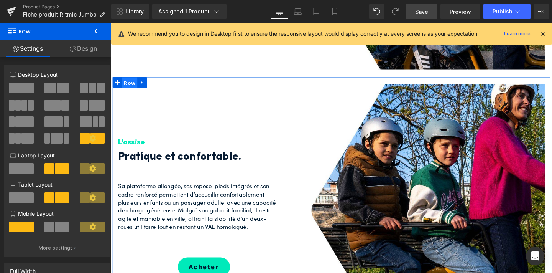
click at [131, 86] on span "Row" at bounding box center [131, 86] width 16 height 12
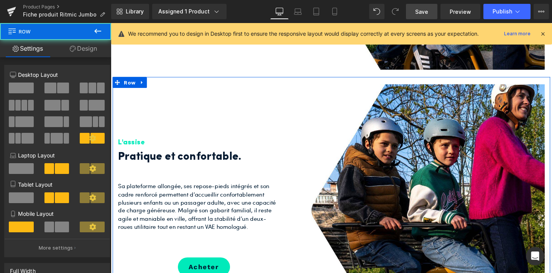
click at [86, 51] on link "Design" at bounding box center [84, 48] width 56 height 17
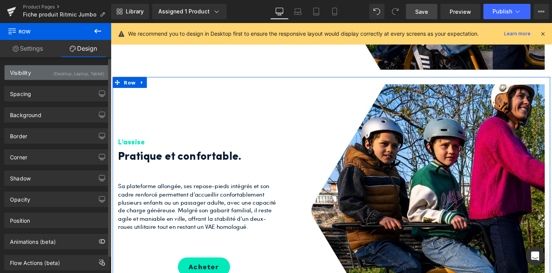
click at [96, 73] on div "(Desktop, Laptop, Tablet)" at bounding box center [78, 71] width 51 height 13
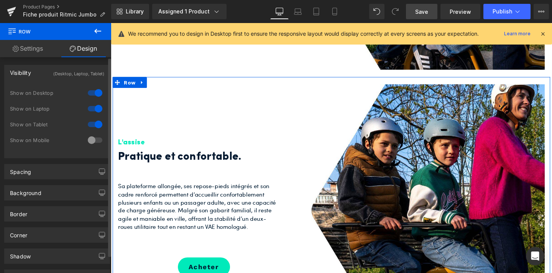
click at [90, 137] on div at bounding box center [95, 140] width 18 height 12
click at [90, 125] on div at bounding box center [95, 124] width 18 height 12
click at [92, 102] on div "Show on Desktop" at bounding box center [57, 97] width 94 height 16
click at [88, 111] on div at bounding box center [95, 108] width 18 height 12
click at [89, 92] on div at bounding box center [95, 93] width 18 height 12
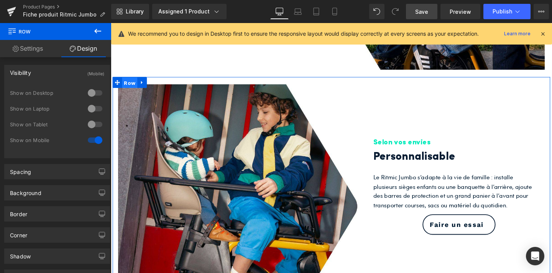
click at [132, 85] on span "Row" at bounding box center [131, 86] width 16 height 12
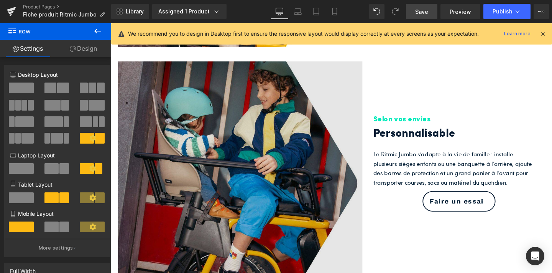
scroll to position [953, 0]
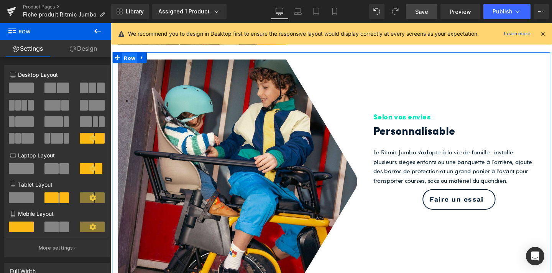
click at [130, 60] on span "Row" at bounding box center [131, 60] width 16 height 12
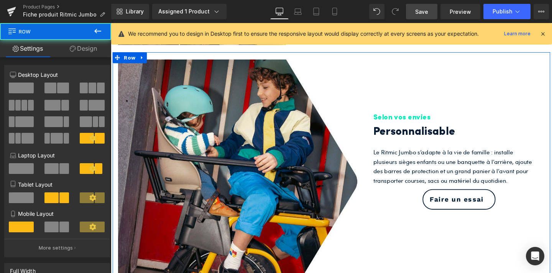
click at [89, 48] on link "Design" at bounding box center [84, 48] width 56 height 17
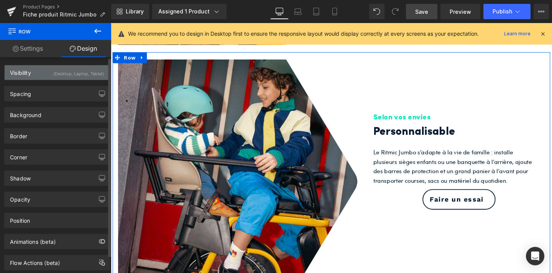
click at [87, 79] on div "Visibility (Desktop, Laptop, Tablet)" at bounding box center [57, 72] width 105 height 15
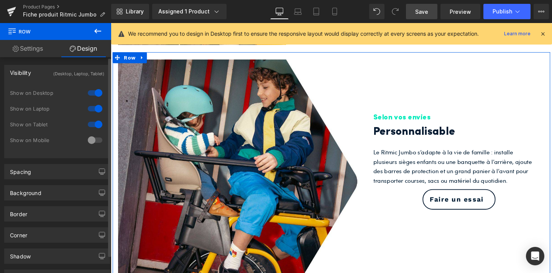
click at [91, 137] on div at bounding box center [95, 140] width 18 height 12
click at [90, 125] on div at bounding box center [95, 124] width 18 height 12
click at [90, 110] on div at bounding box center [95, 108] width 18 height 12
click at [93, 89] on div at bounding box center [95, 93] width 18 height 12
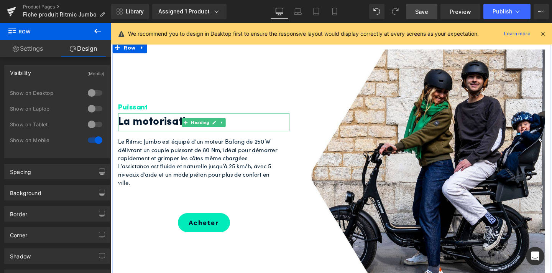
scroll to position [965, 0]
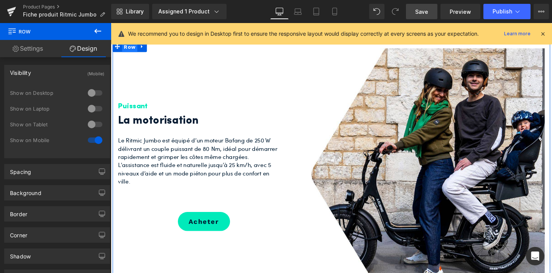
click at [127, 49] on span "Row" at bounding box center [131, 48] width 16 height 12
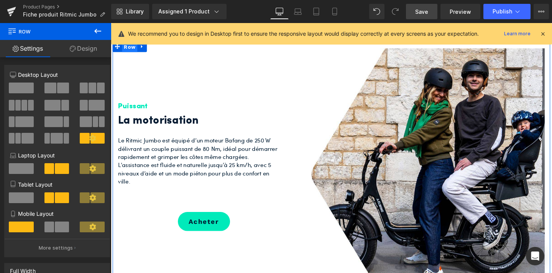
click at [133, 48] on span "Row" at bounding box center [131, 48] width 16 height 12
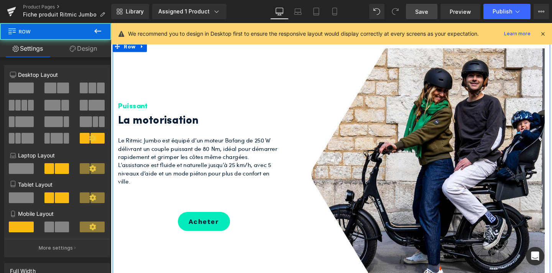
click at [83, 51] on link "Design" at bounding box center [84, 48] width 56 height 17
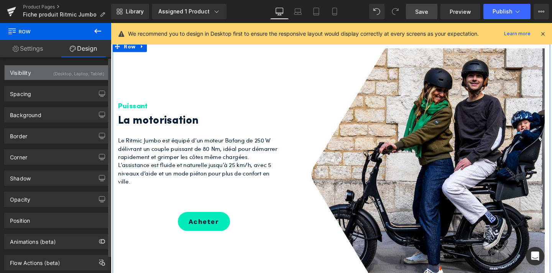
click at [86, 76] on div "(Desktop, Laptop, Tablet)" at bounding box center [78, 71] width 51 height 13
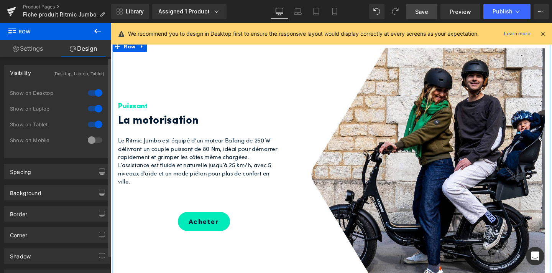
click at [93, 142] on div at bounding box center [95, 140] width 18 height 12
click at [93, 120] on div at bounding box center [95, 124] width 18 height 12
click at [93, 109] on div at bounding box center [95, 108] width 18 height 12
click at [92, 91] on div at bounding box center [95, 93] width 18 height 12
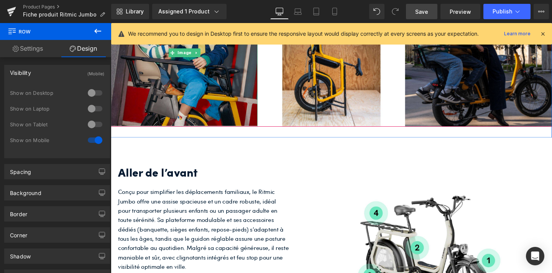
scroll to position [1042, 0]
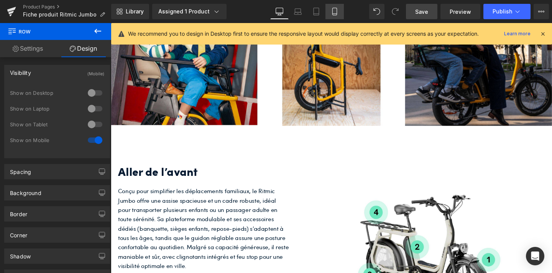
click at [335, 15] on icon at bounding box center [335, 12] width 8 height 8
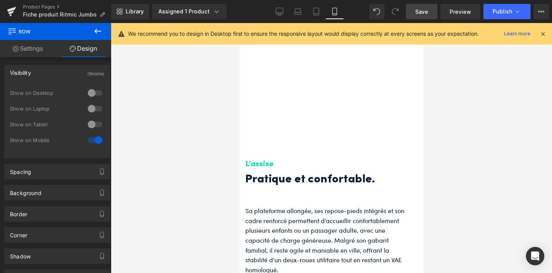
scroll to position [594, 0]
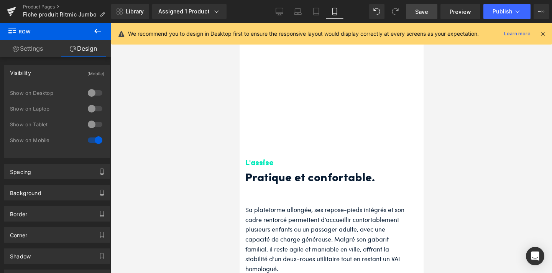
click at [279, 150] on div "L'assise" at bounding box center [331, 145] width 173 height 48
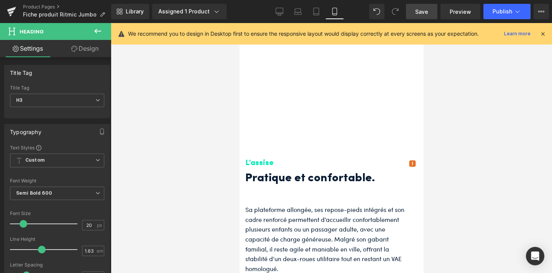
click at [93, 49] on link "Design" at bounding box center [85, 48] width 56 height 17
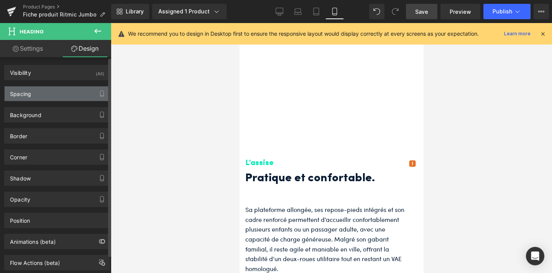
click at [71, 91] on div "Spacing" at bounding box center [57, 93] width 105 height 15
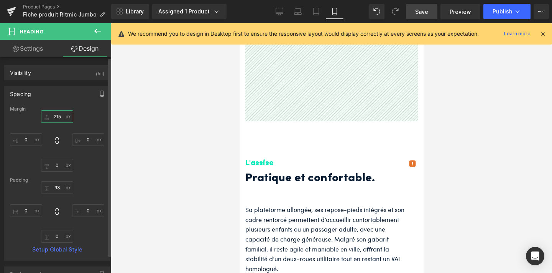
click at [59, 114] on input "215" at bounding box center [57, 116] width 32 height 13
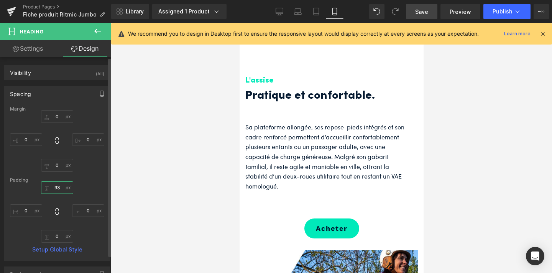
click at [56, 189] on input "93" at bounding box center [57, 187] width 32 height 13
type input "3"
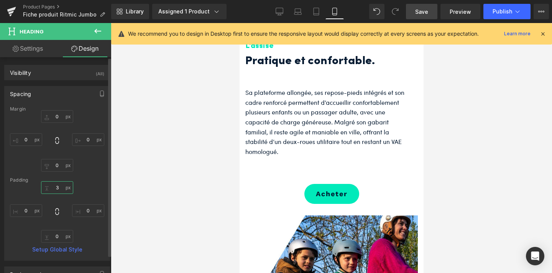
click at [57, 187] on input "3" at bounding box center [57, 187] width 32 height 13
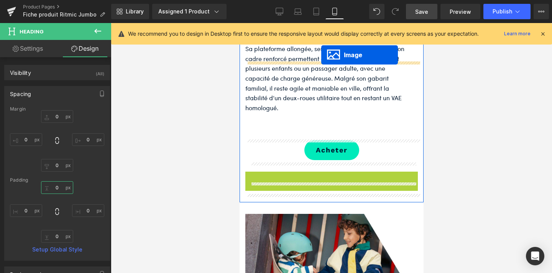
scroll to position [583, 0]
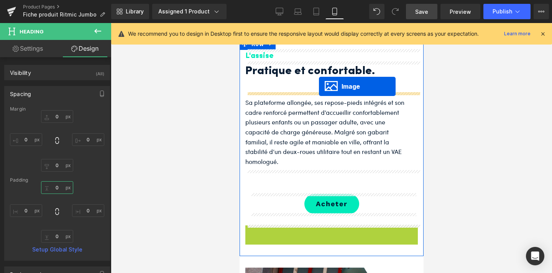
drag, startPoint x: 319, startPoint y: 197, endPoint x: 319, endPoint y: 86, distance: 110.5
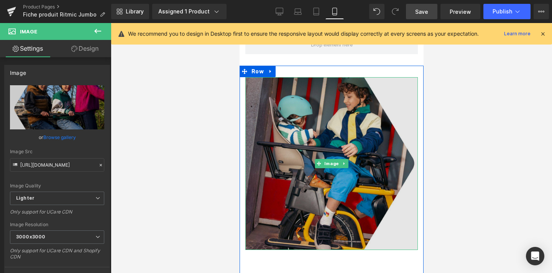
scroll to position [951, 0]
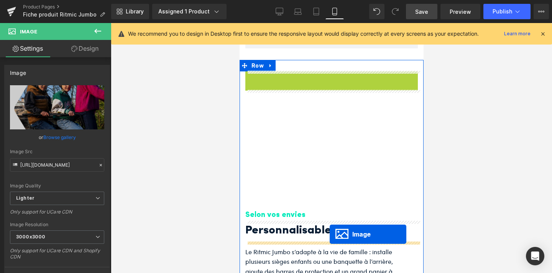
drag, startPoint x: 318, startPoint y: 157, endPoint x: 329, endPoint y: 234, distance: 77.5
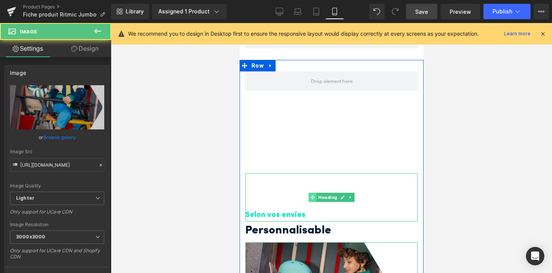
click at [313, 200] on span at bounding box center [312, 197] width 8 height 9
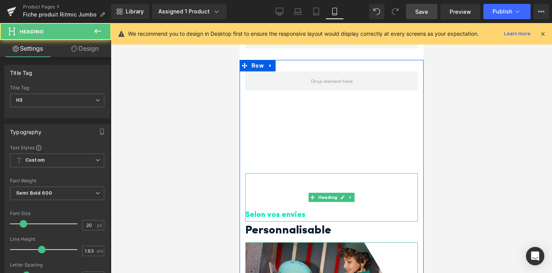
click at [291, 196] on div "Selon vos envies" at bounding box center [331, 197] width 173 height 48
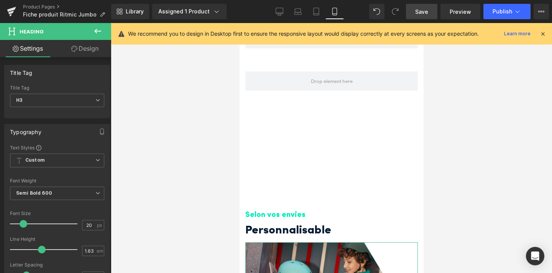
click at [79, 50] on link "Design" at bounding box center [85, 48] width 56 height 17
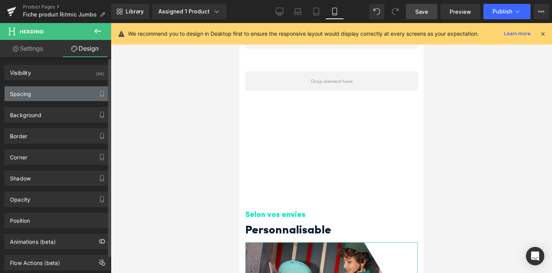
click at [70, 91] on div "Spacing" at bounding box center [57, 93] width 105 height 15
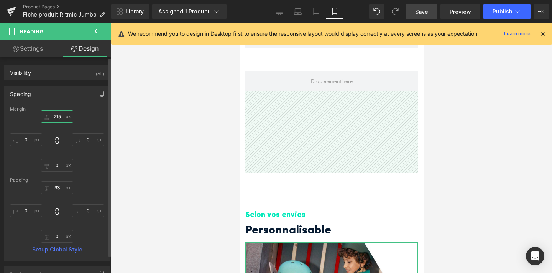
click at [57, 114] on input "215" at bounding box center [57, 116] width 32 height 13
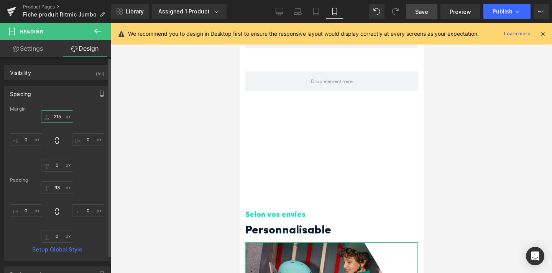
type input "5"
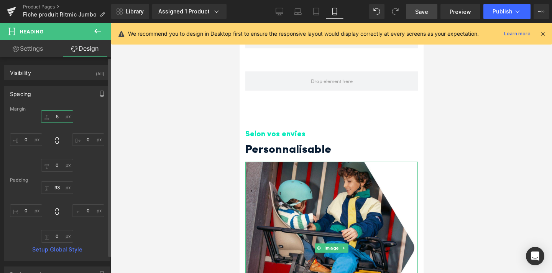
click at [59, 117] on input "5" at bounding box center [57, 116] width 32 height 13
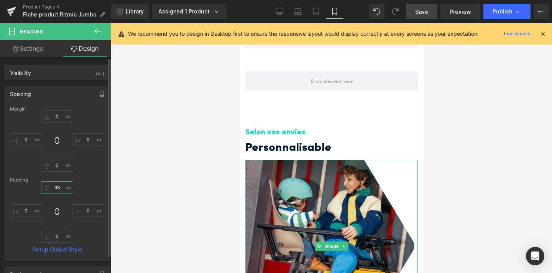
click at [59, 187] on input "93" at bounding box center [57, 187] width 32 height 13
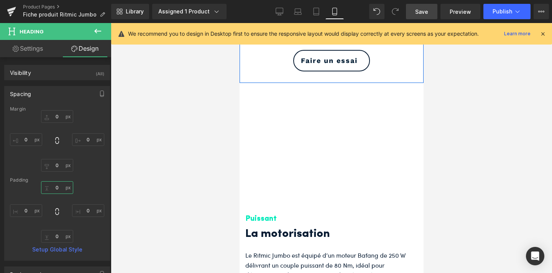
scroll to position [1256, 0]
click at [288, 208] on div "Puissant" at bounding box center [331, 201] width 173 height 48
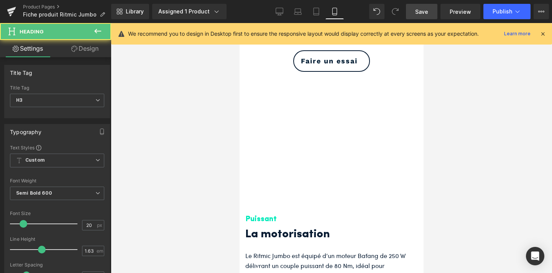
click at [91, 51] on link "Design" at bounding box center [85, 48] width 56 height 17
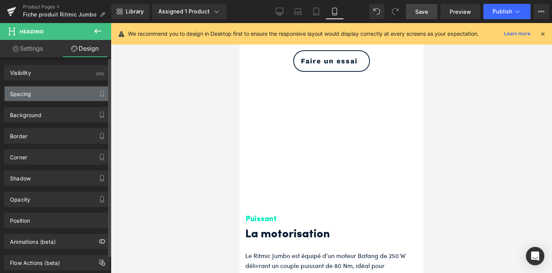
click at [78, 91] on div "Spacing" at bounding box center [57, 93] width 105 height 15
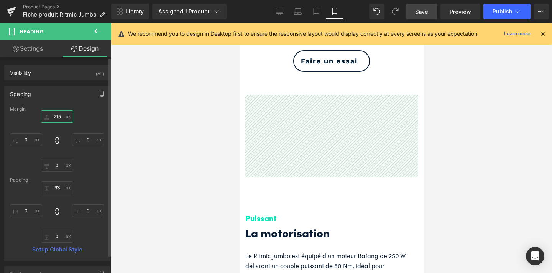
click at [59, 115] on input "215" at bounding box center [57, 116] width 32 height 13
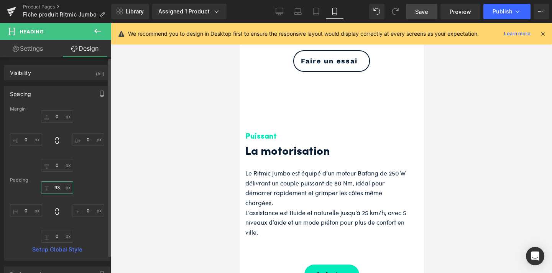
click at [57, 188] on input "93" at bounding box center [57, 187] width 32 height 13
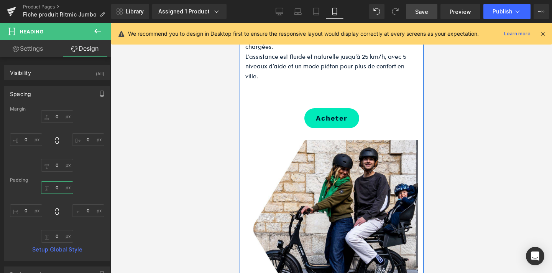
scroll to position [1378, 0]
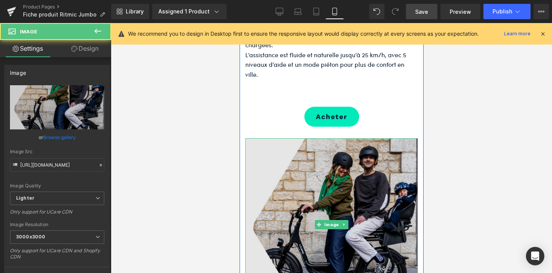
click at [325, 213] on img at bounding box center [331, 224] width 173 height 173
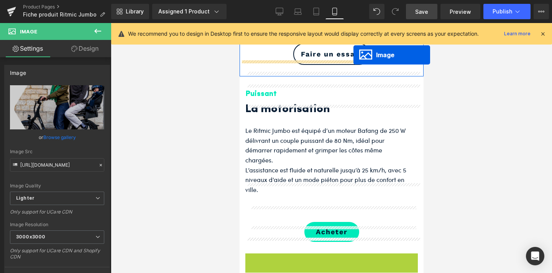
scroll to position [1240, 0]
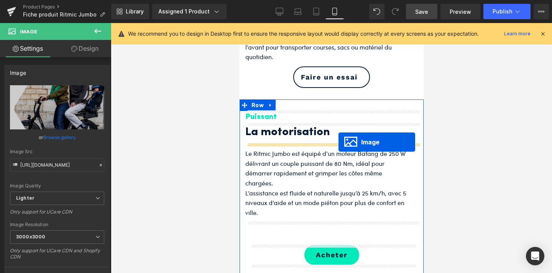
drag, startPoint x: 318, startPoint y: 226, endPoint x: 338, endPoint y: 142, distance: 86.5
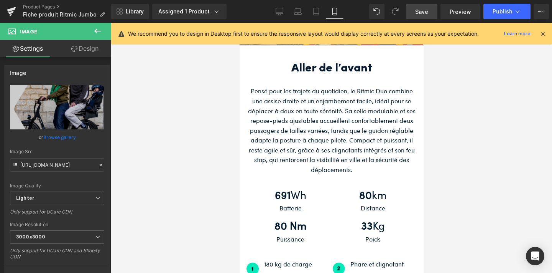
scroll to position [1881, 0]
click at [275, 12] on link "Desktop" at bounding box center [279, 11] width 18 height 15
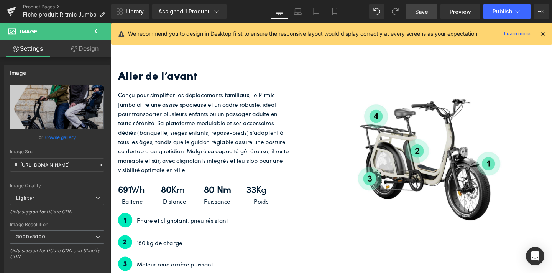
scroll to position [1140, 0]
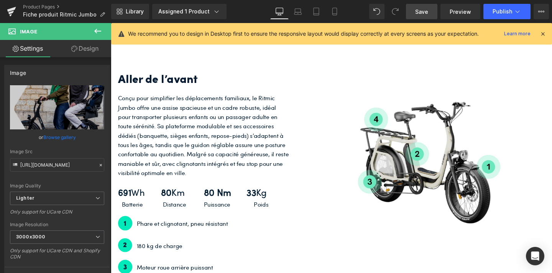
click at [217, 138] on div "Conçu pour simplifier les déplacements familiaux, le Ritmic Jumbo offre une ass…" at bounding box center [209, 141] width 180 height 88
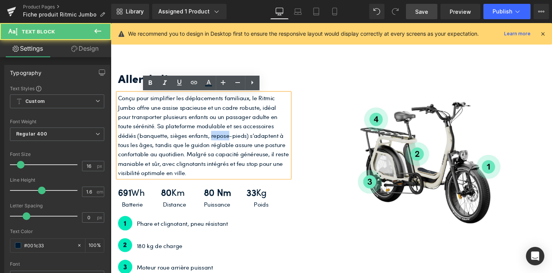
click at [217, 138] on p "Conçu pour simplifier les déplacements familiaux, le Ritmic Jumbo offre une ass…" at bounding box center [209, 141] width 180 height 88
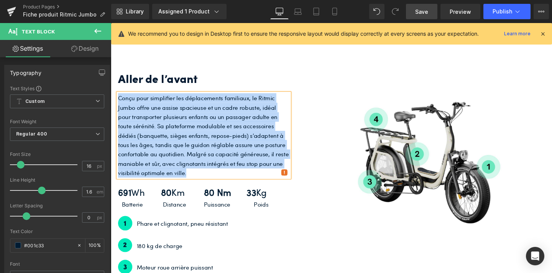
copy p "Conçu pour simplifier les déplacements familiaux, le Ritmic Jumbo offre une ass…"
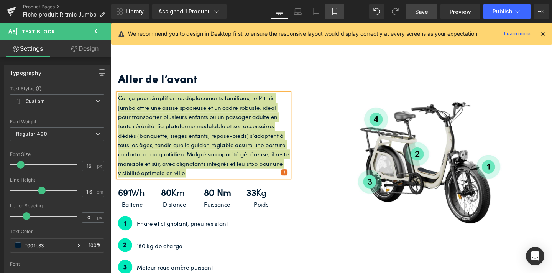
click at [335, 8] on icon at bounding box center [335, 12] width 8 height 8
type input "100"
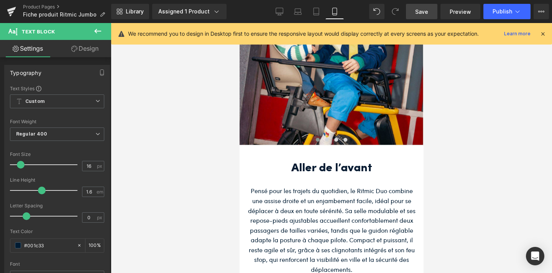
scroll to position [1774, 0]
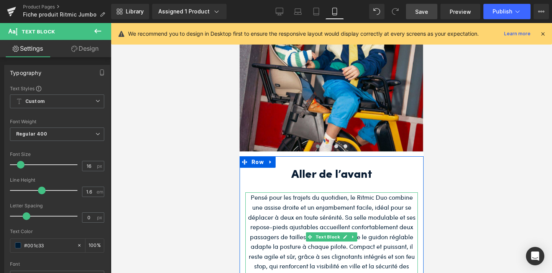
click at [284, 199] on p "Pensé pour les trajets du quotidien, le Ritmic Duo combine une assise droite et…" at bounding box center [331, 236] width 173 height 88
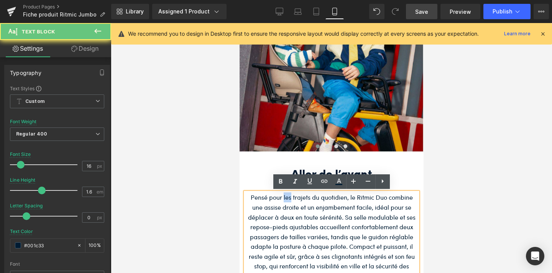
click at [284, 199] on p "Pensé pour les trajets du quotidien, le Ritmic Duo combine une assise droite et…" at bounding box center [331, 236] width 173 height 88
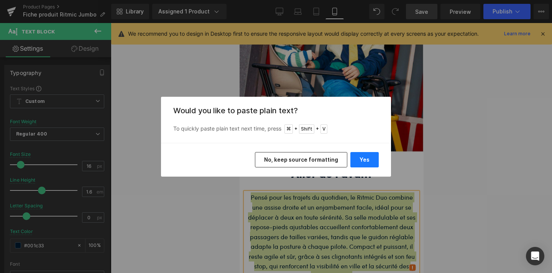
click at [368, 156] on button "Yes" at bounding box center [365, 159] width 28 height 15
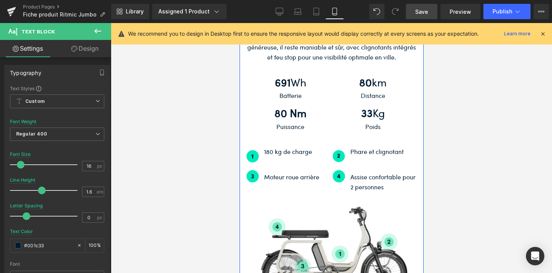
scroll to position [2005, 0]
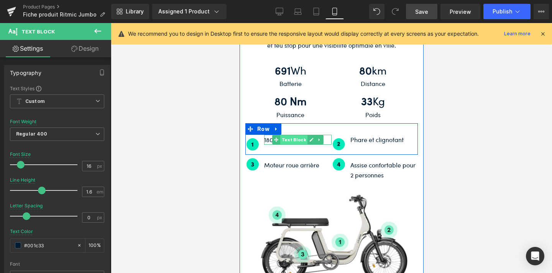
click at [300, 138] on span "Text Block" at bounding box center [293, 139] width 27 height 9
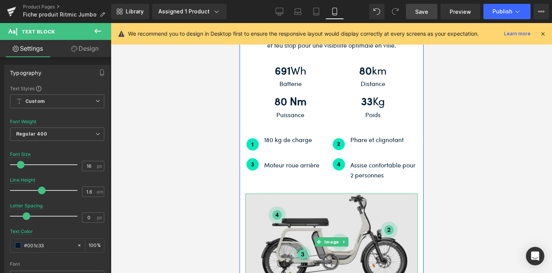
click at [334, 223] on img at bounding box center [331, 241] width 173 height 97
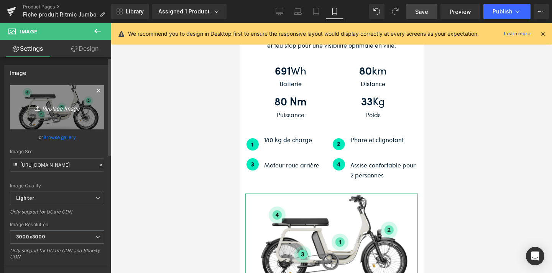
click at [53, 105] on icon "Replace Image" at bounding box center [56, 107] width 61 height 10
type input "C:\fakepath\Présentation vélo (13).jpg"
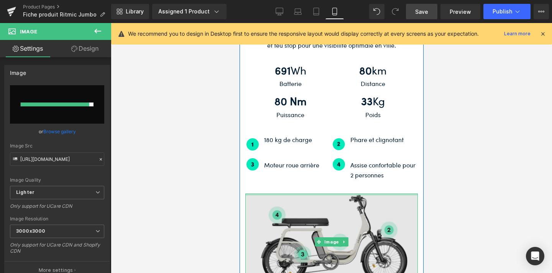
type input "[URL][DOMAIN_NAME]"
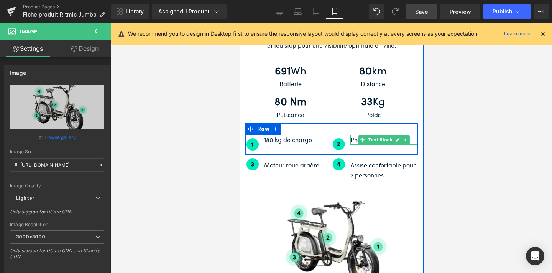
click at [357, 139] on p "Phare et clignotant" at bounding box center [384, 140] width 68 height 10
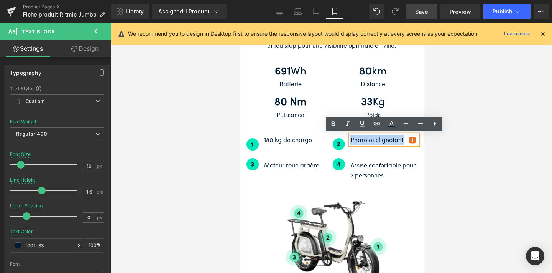
drag, startPoint x: 407, startPoint y: 140, endPoint x: 352, endPoint y: 137, distance: 55.7
click at [352, 137] on p "Phare et clignotant" at bounding box center [384, 140] width 68 height 10
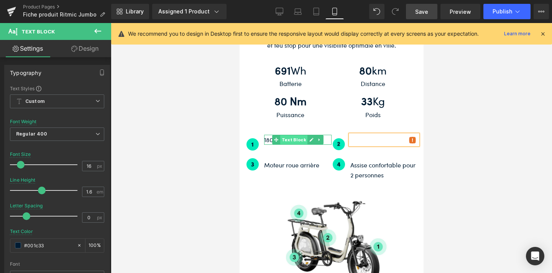
click at [294, 141] on span "Text Block" at bounding box center [293, 139] width 27 height 9
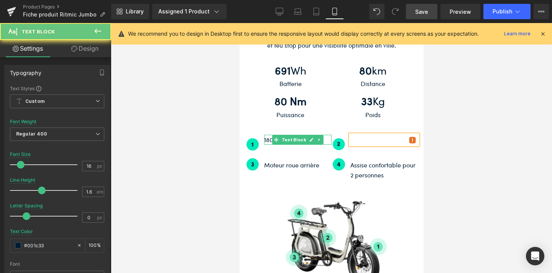
click at [325, 139] on p "180 kg de charge" at bounding box center [298, 140] width 68 height 10
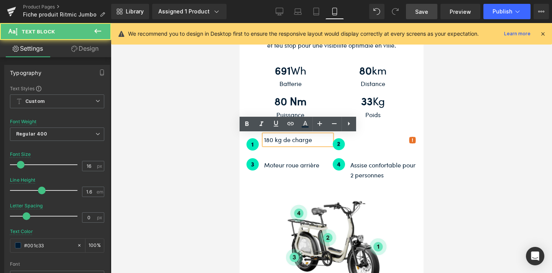
click at [321, 139] on p "180 kg de charge" at bounding box center [298, 140] width 68 height 10
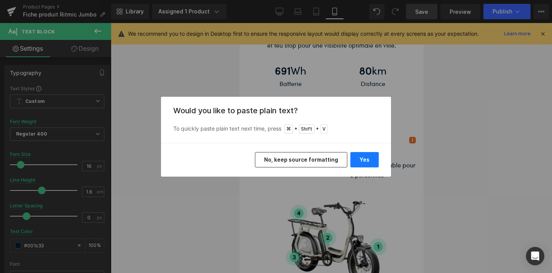
click at [367, 159] on button "Yes" at bounding box center [365, 159] width 28 height 15
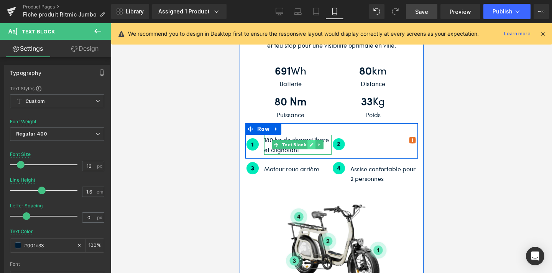
click at [311, 143] on icon at bounding box center [312, 145] width 4 height 4
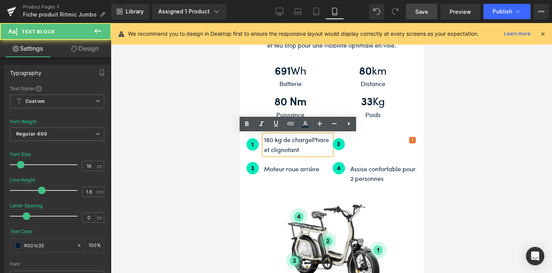
click at [310, 136] on p "180 kg de chargePhare et clignotant" at bounding box center [298, 145] width 68 height 20
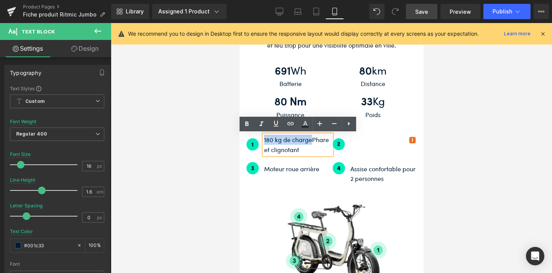
drag, startPoint x: 312, startPoint y: 139, endPoint x: 264, endPoint y: 140, distance: 48.3
click at [264, 140] on p "180 kg de chargePhare et clignotant" at bounding box center [298, 145] width 68 height 20
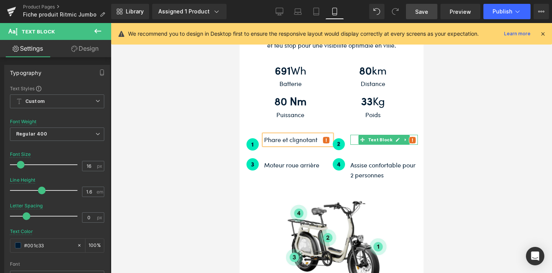
click at [373, 142] on div "Text Block" at bounding box center [384, 140] width 68 height 10
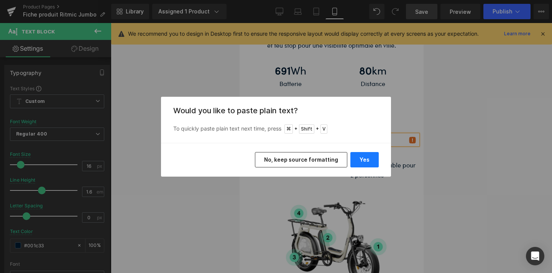
click at [372, 158] on button "Yes" at bounding box center [365, 159] width 28 height 15
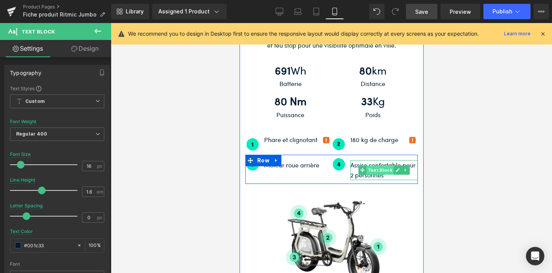
click at [379, 167] on span "Text Block" at bounding box center [379, 169] width 27 height 9
click at [379, 167] on span "Text Block" at bounding box center [379, 170] width 27 height 9
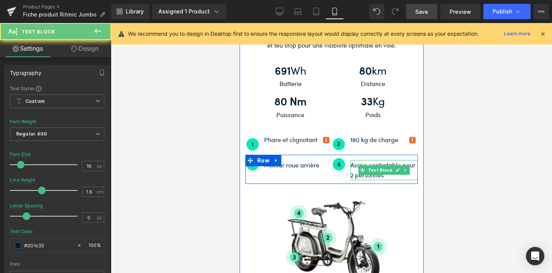
click at [390, 175] on p "Assise confortable pour 2 personnes" at bounding box center [384, 170] width 68 height 20
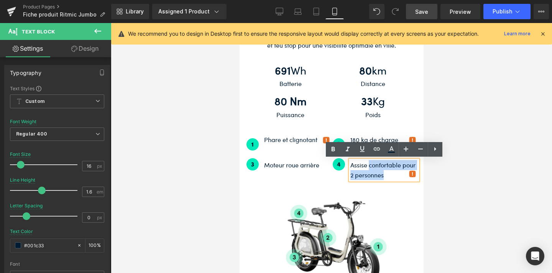
drag, startPoint x: 386, startPoint y: 174, endPoint x: 370, endPoint y: 164, distance: 18.9
click at [370, 164] on p "Assise confortable pour 2 personnes" at bounding box center [384, 170] width 68 height 20
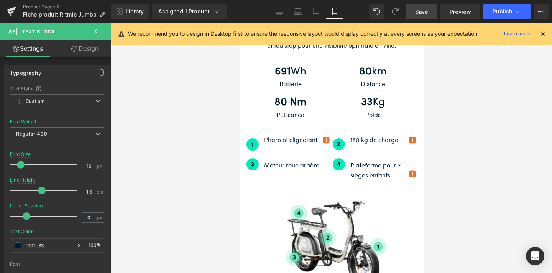
click at [461, 164] on div at bounding box center [331, 148] width 441 height 250
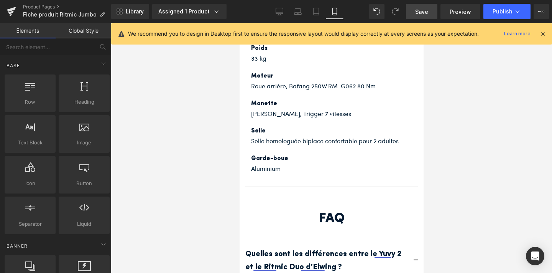
scroll to position [2987, 0]
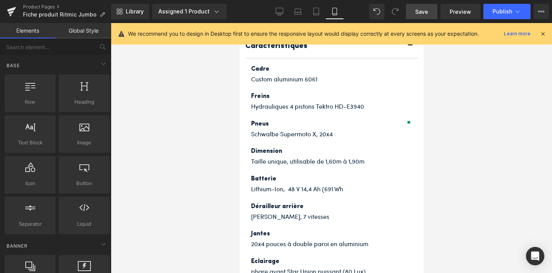
click at [417, 13] on link "Save" at bounding box center [421, 11] width 31 height 15
click at [509, 13] on span "Publish" at bounding box center [503, 11] width 20 height 6
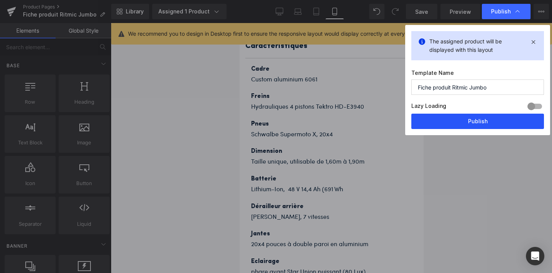
click at [466, 119] on button "Publish" at bounding box center [478, 121] width 133 height 15
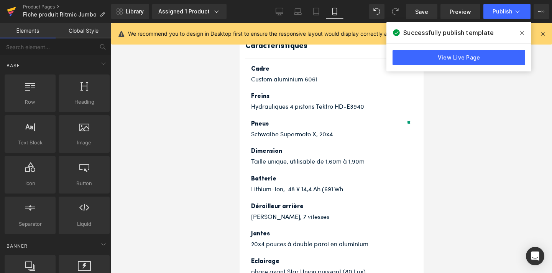
click at [14, 10] on icon at bounding box center [11, 11] width 9 height 19
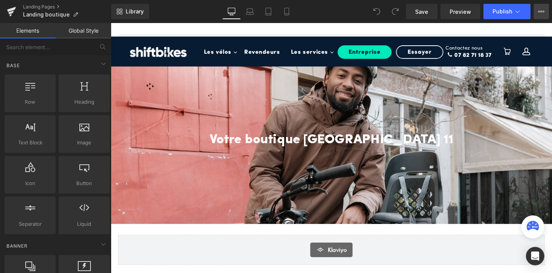
click at [541, 5] on button "View Live Page View with current Template Save Template to Library Schedule Pub…" at bounding box center [541, 11] width 15 height 15
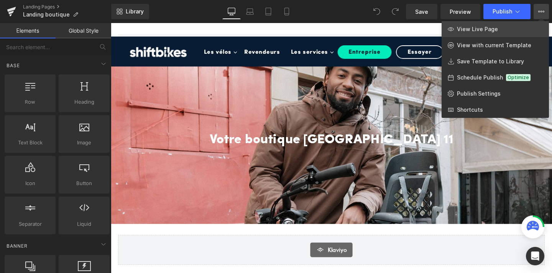
click at [531, 26] on link "View Live Page" at bounding box center [495, 29] width 107 height 16
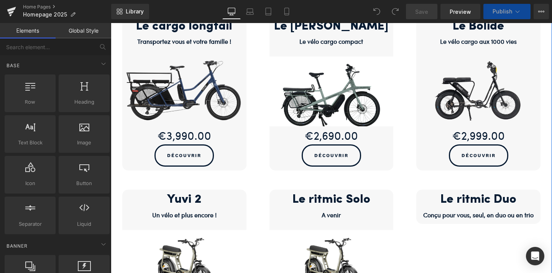
scroll to position [358, 0]
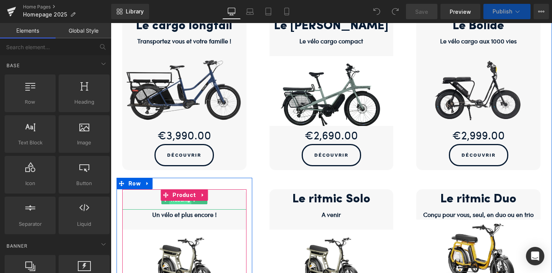
click at [188, 199] on span "Heading" at bounding box center [181, 199] width 22 height 9
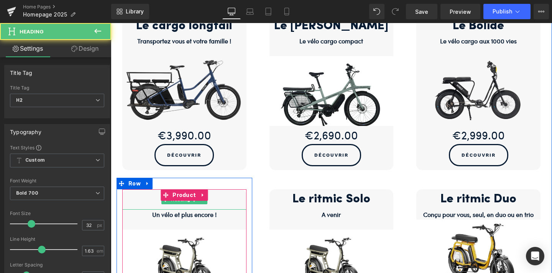
click at [208, 202] on h2 "Yuvi 2" at bounding box center [184, 199] width 124 height 20
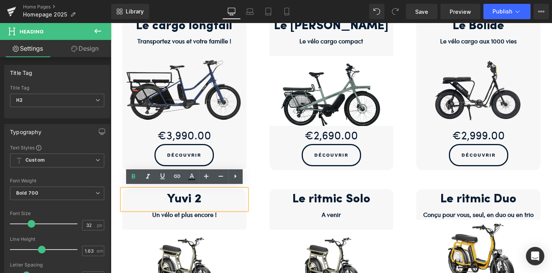
click at [193, 197] on h2 "Yuvi 2" at bounding box center [184, 199] width 124 height 20
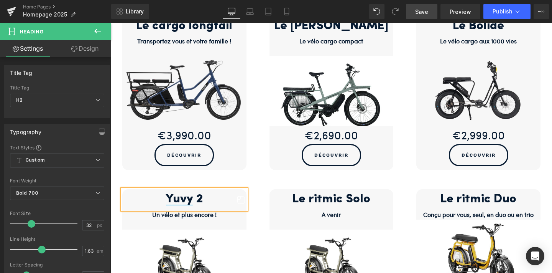
click at [427, 12] on span "Save" at bounding box center [421, 12] width 13 height 8
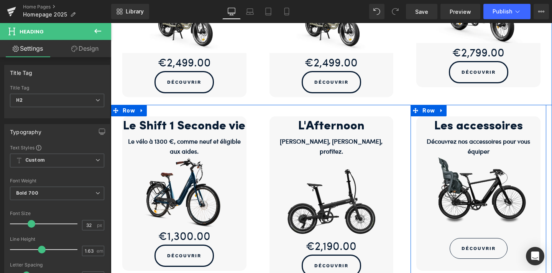
scroll to position [595, 0]
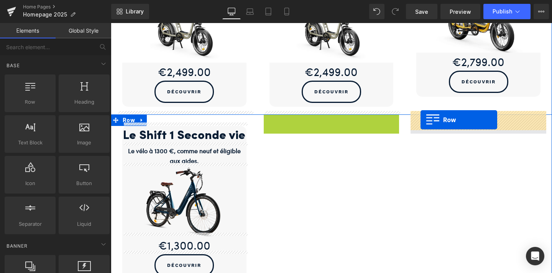
drag, startPoint x: 267, startPoint y: 116, endPoint x: 421, endPoint y: 120, distance: 154.2
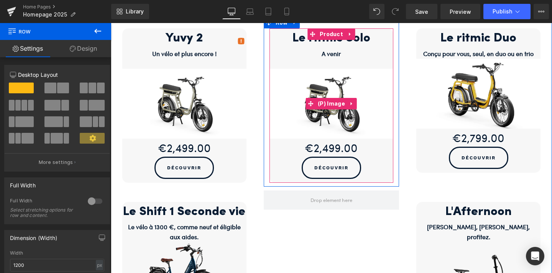
scroll to position [494, 0]
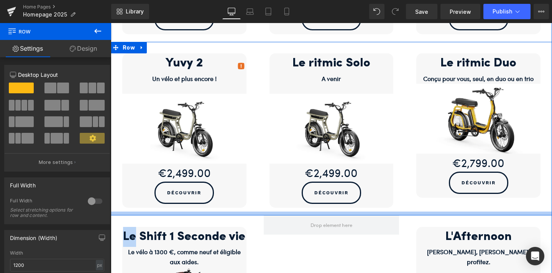
drag, startPoint x: 159, startPoint y: 217, endPoint x: 249, endPoint y: 211, distance: 90.4
click at [249, 211] on div "Les vélos électriques Shiftbikes Heading Pensés pour vos déplacements quotidien…" at bounding box center [331, 262] width 441 height 1466
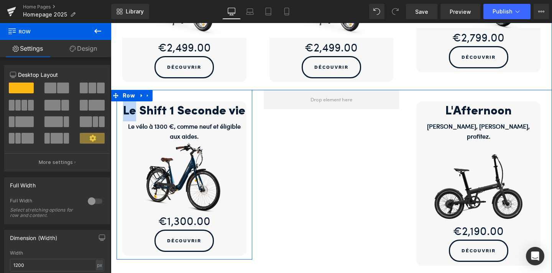
scroll to position [633, 0]
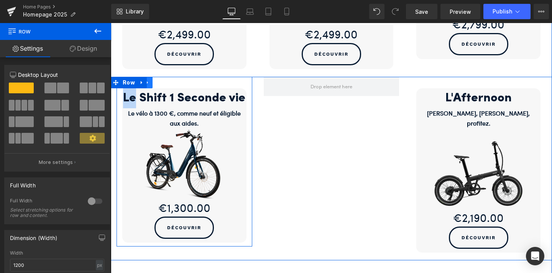
click at [149, 80] on icon at bounding box center [147, 83] width 5 height 6
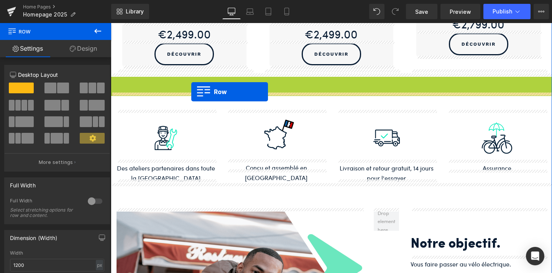
drag, startPoint x: 116, startPoint y: 81, endPoint x: 191, endPoint y: 91, distance: 76.2
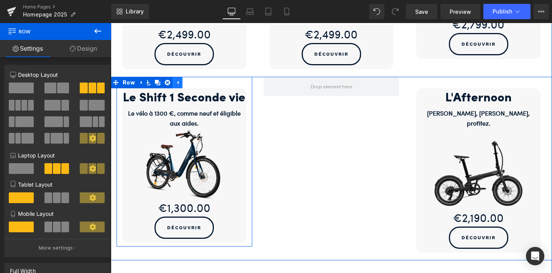
click at [178, 81] on icon at bounding box center [178, 82] width 2 height 3
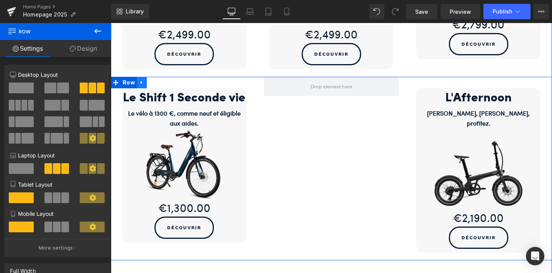
click at [141, 80] on icon at bounding box center [141, 83] width 5 height 6
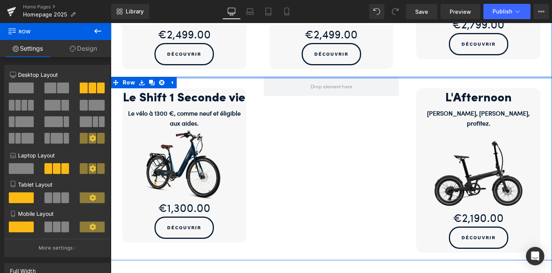
click at [182, 77] on div at bounding box center [331, 78] width 441 height 2
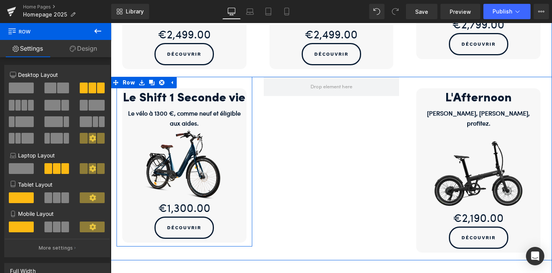
click at [178, 79] on div "Le Shift 1 Seconde vie Heading Le vélo à 1300 €, comme neuf et éligible aux aid…" at bounding box center [185, 160] width 136 height 166
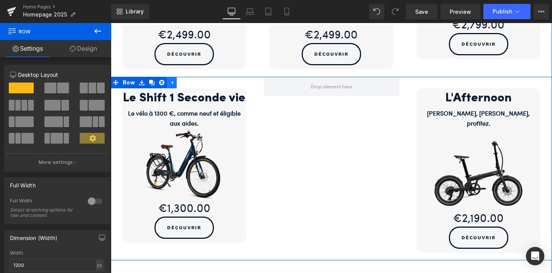
click at [171, 80] on icon at bounding box center [171, 83] width 5 height 6
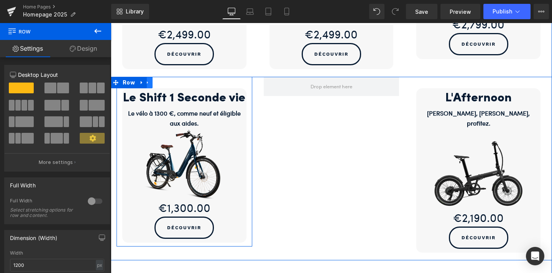
click at [150, 81] on link at bounding box center [148, 83] width 10 height 12
drag, startPoint x: 152, startPoint y: 82, endPoint x: 187, endPoint y: 85, distance: 35.0
click at [188, 85] on div "Le Shift 1 Seconde vie Heading Le vélo à 1300 €, comme neuf et éligible aux aid…" at bounding box center [185, 162] width 136 height 170
click at [155, 80] on icon at bounding box center [157, 82] width 5 height 5
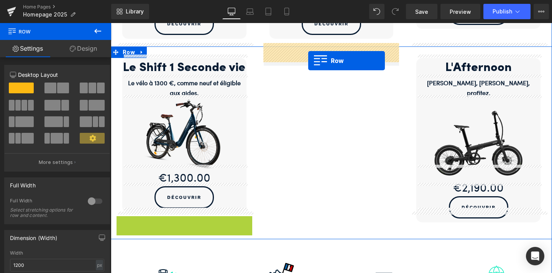
scroll to position [617, 0]
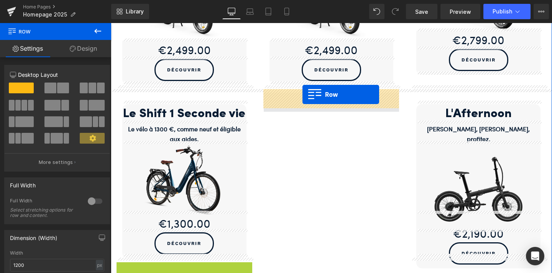
drag, startPoint x: 120, startPoint y: 108, endPoint x: 303, endPoint y: 94, distance: 183.1
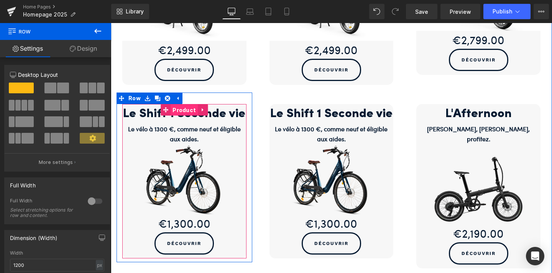
click at [187, 109] on span "Product" at bounding box center [184, 110] width 27 height 12
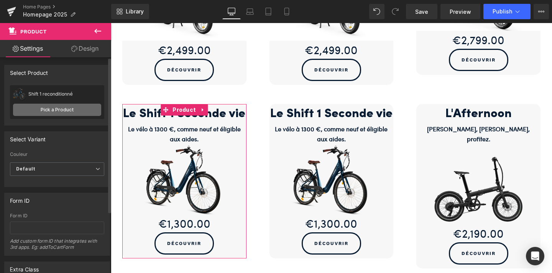
click at [63, 110] on link "Pick a Product" at bounding box center [57, 110] width 88 height 12
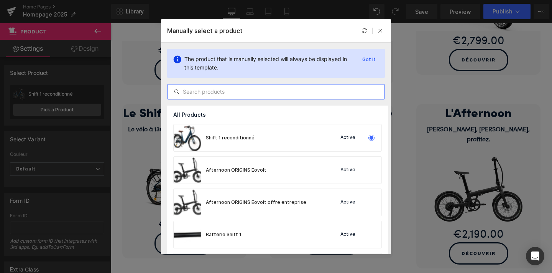
click at [224, 94] on input "text" at bounding box center [276, 91] width 217 height 9
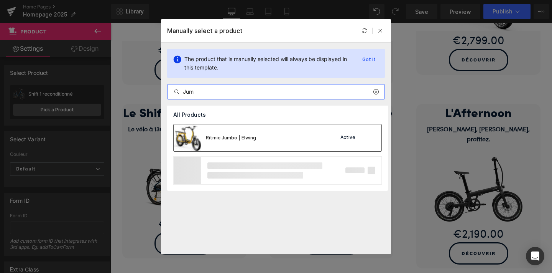
type input "Jum"
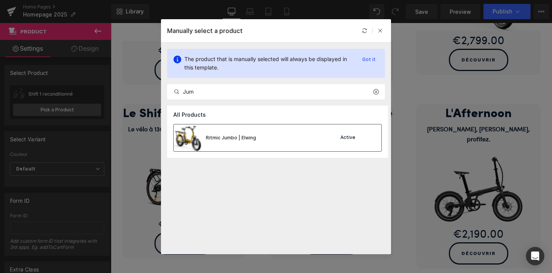
click at [277, 135] on div "Ritmic Jumbo | Elwing Active" at bounding box center [278, 137] width 208 height 27
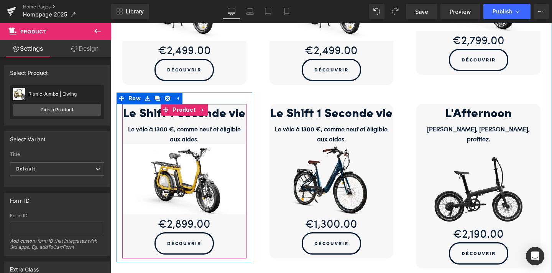
click at [218, 109] on h2 "Le Shift 1 Seconde vie" at bounding box center [184, 114] width 124 height 20
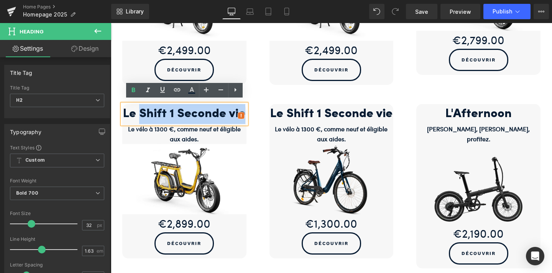
drag, startPoint x: 244, startPoint y: 111, endPoint x: 141, endPoint y: 112, distance: 103.6
click at [141, 112] on h2 "Le Shift 1 Seconde vie" at bounding box center [184, 114] width 124 height 20
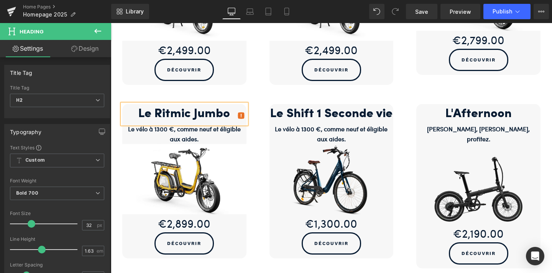
click at [258, 92] on div "Le Ritmic Jumbo Heading Le vélo à 1300 €, comme neuf et éligible aux aides. Tex…" at bounding box center [184, 182] width 147 height 180
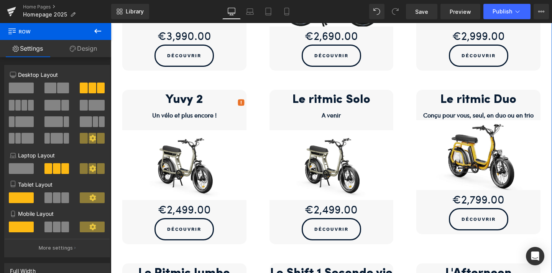
scroll to position [422, 0]
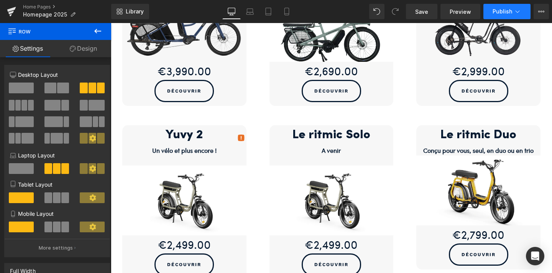
click at [507, 13] on span "Publish" at bounding box center [503, 11] width 20 height 6
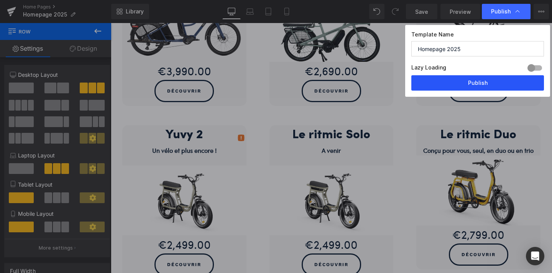
click at [476, 82] on button "Publish" at bounding box center [478, 82] width 133 height 15
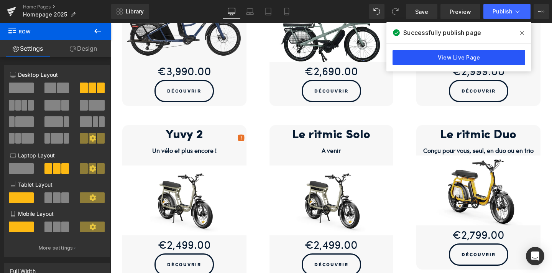
click at [450, 61] on link "View Live Page" at bounding box center [459, 57] width 133 height 15
